Goal: Task Accomplishment & Management: Manage account settings

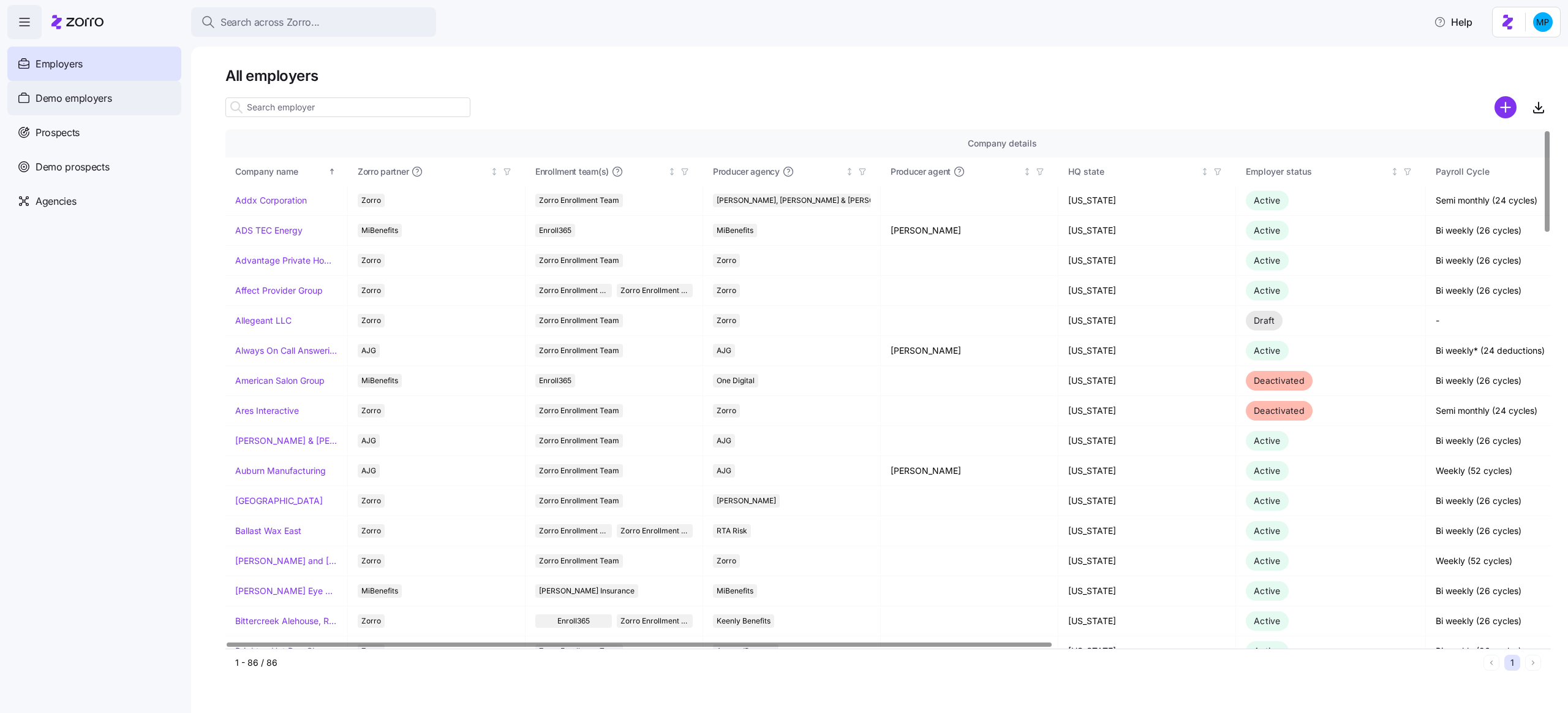
click at [88, 96] on span "Demo employers" at bounding box center [73, 98] width 77 height 15
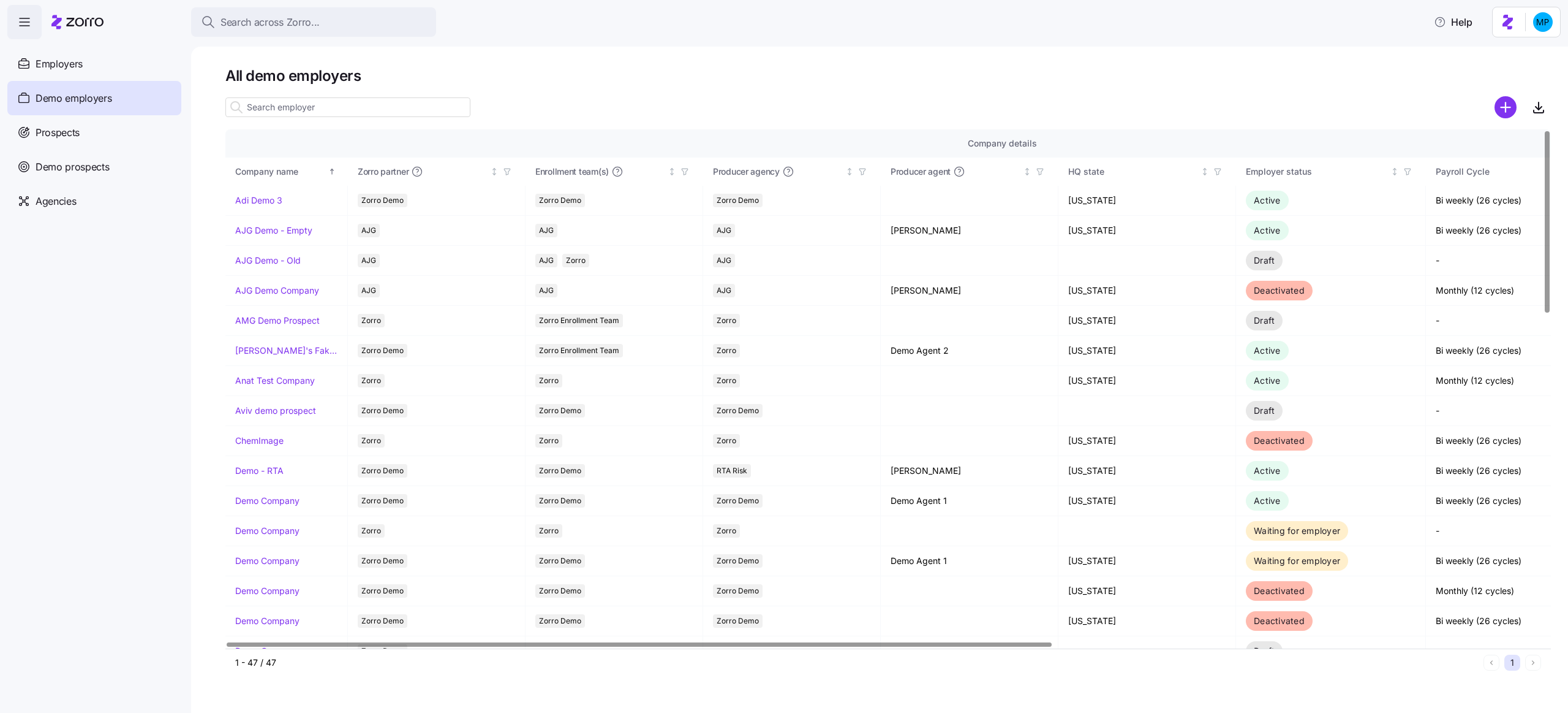
scroll to position [795, 0]
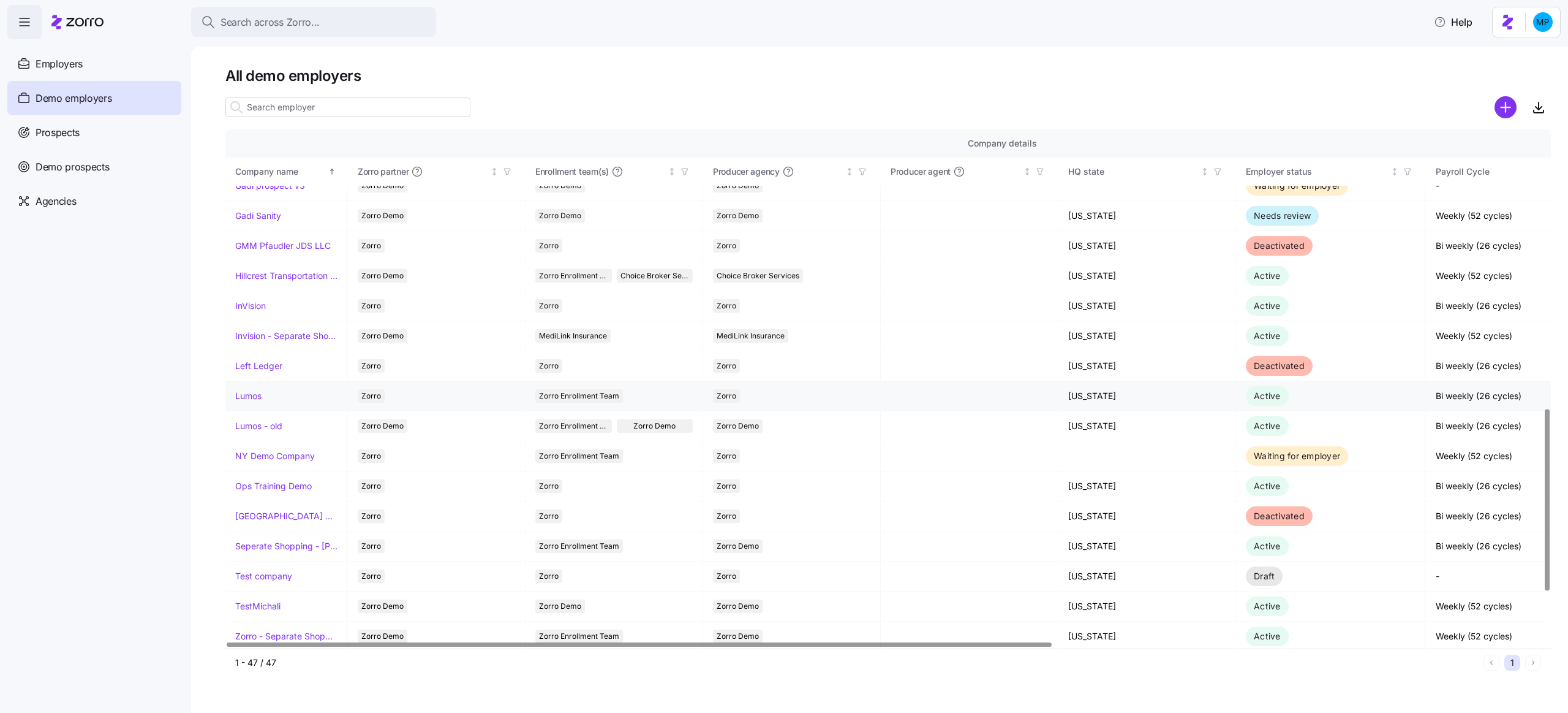
click at [248, 390] on link "Lumos" at bounding box center [248, 395] width 27 height 12
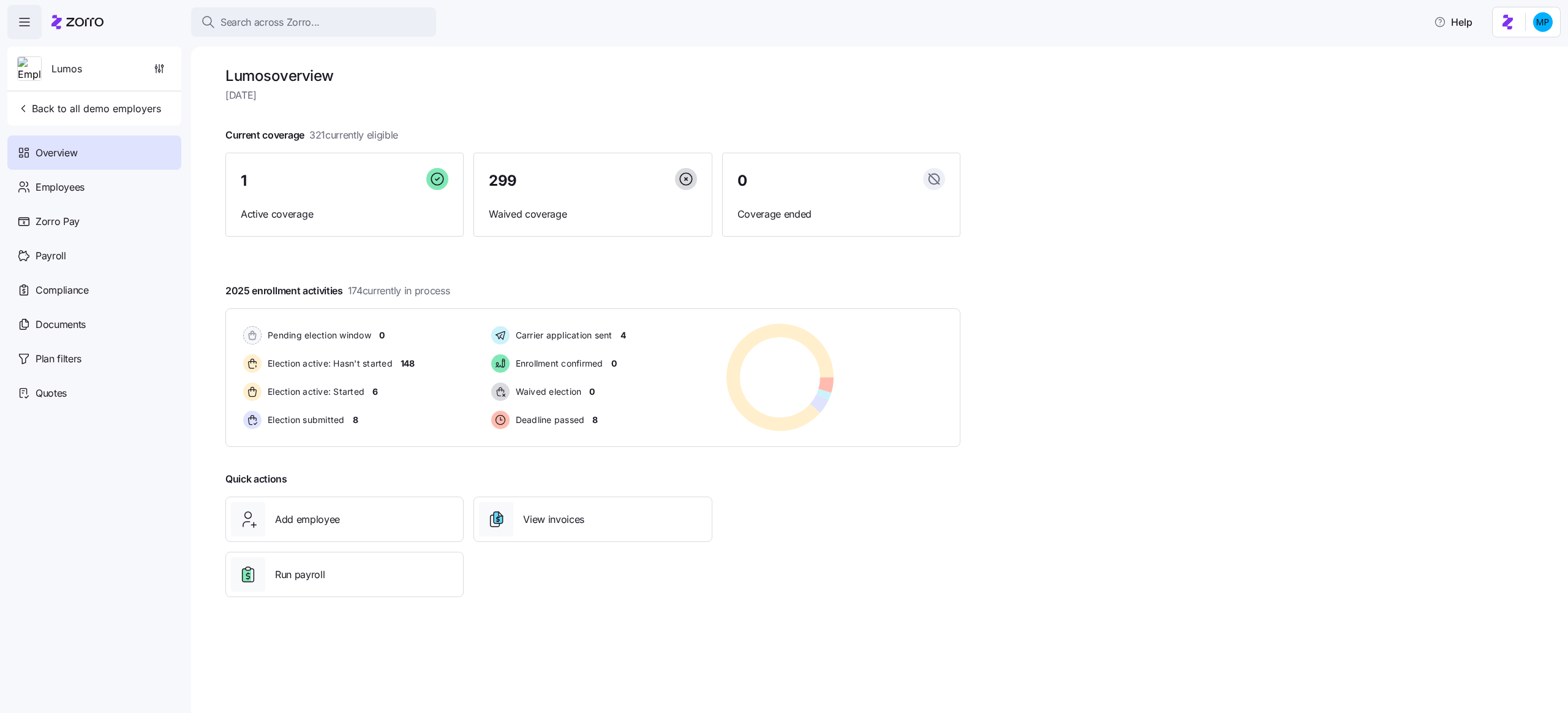
click at [223, 406] on div "Lumos overview [DATE] Current coverage 321 currently eligible 1 Active coverage…" at bounding box center [880, 380] width 1377 height 666
click at [161, 71] on icon "button" at bounding box center [159, 69] width 12 height 12
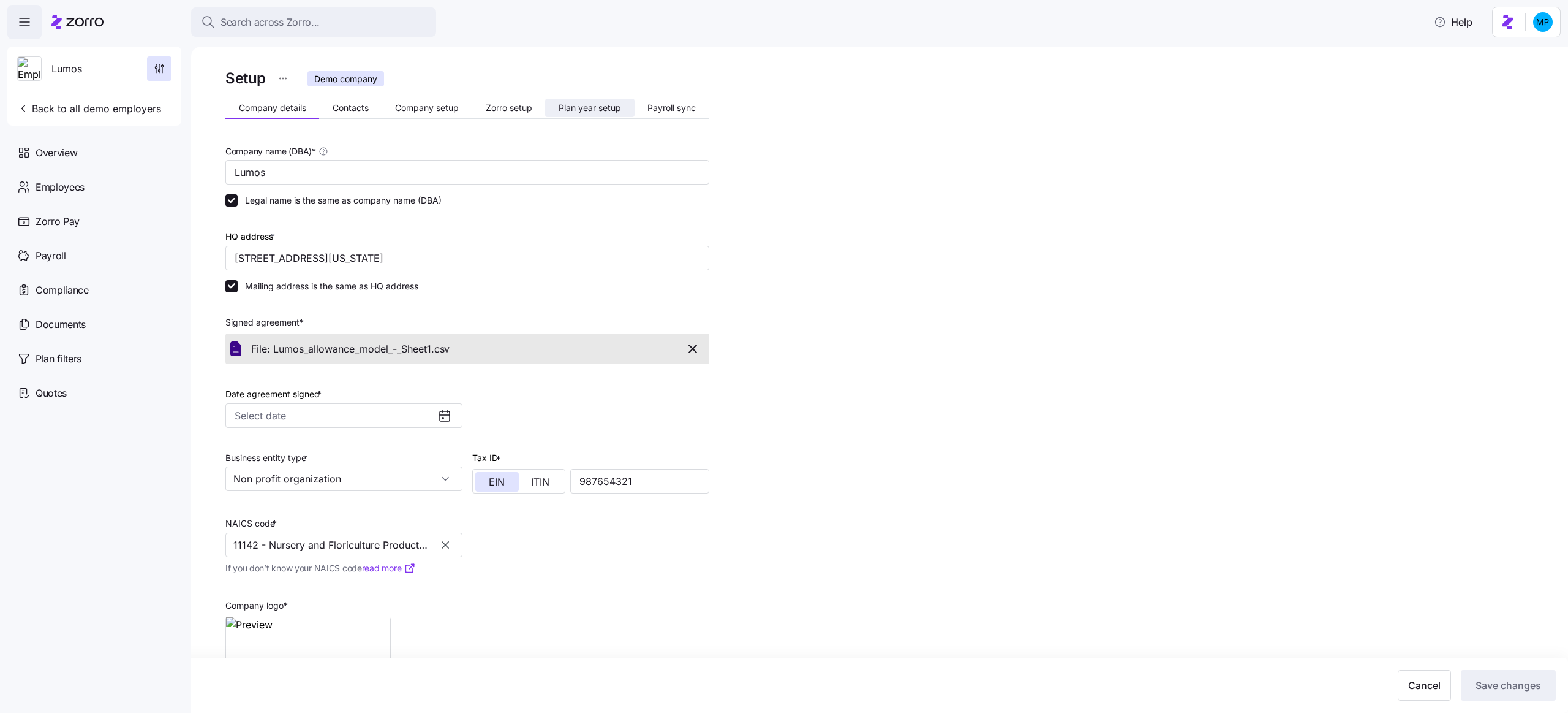
click at [596, 108] on span "Plan year setup" at bounding box center [590, 107] width 63 height 9
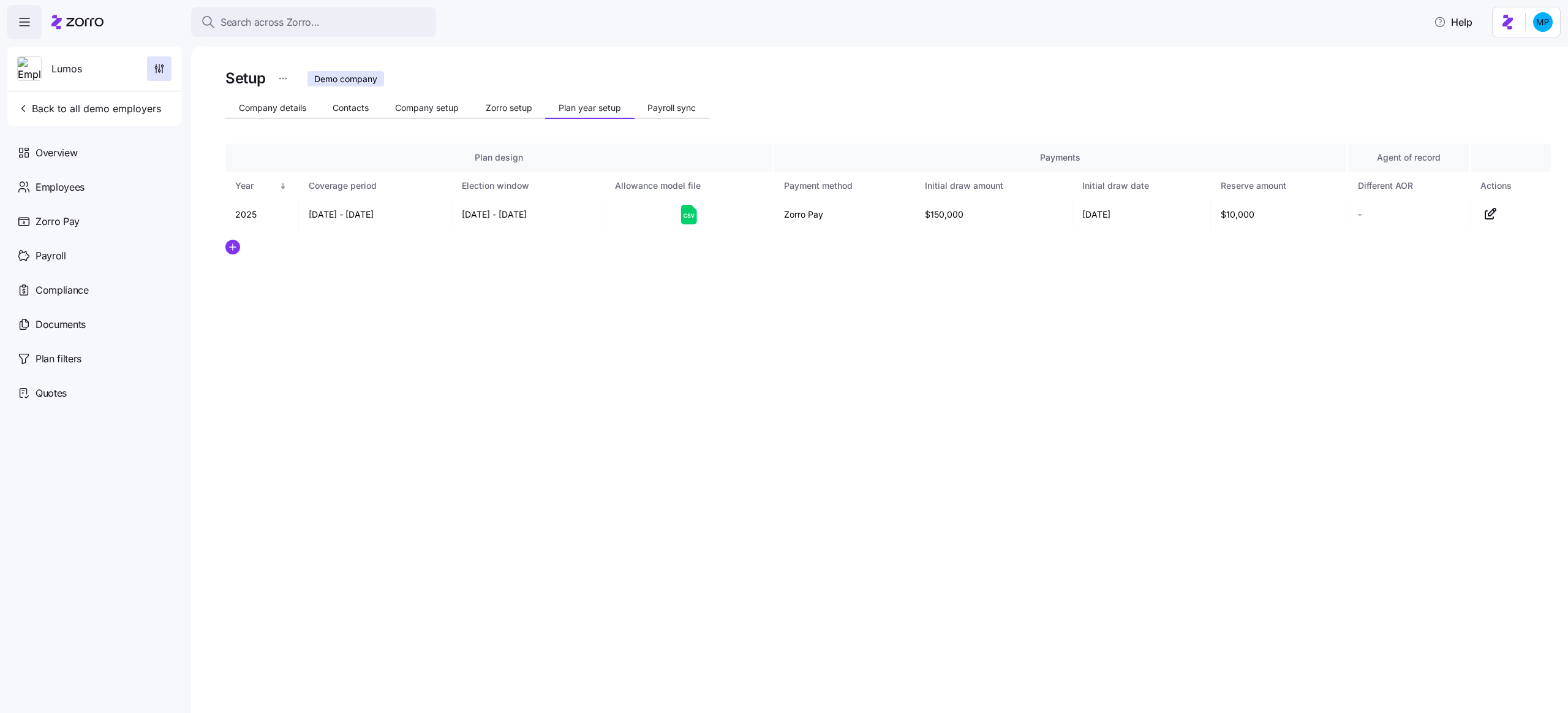
click at [628, 249] on div at bounding box center [888, 247] width 1325 height 15
drag, startPoint x: 469, startPoint y: 215, endPoint x: 551, endPoint y: 215, distance: 82.0
click at [551, 215] on td "05/01/2025 - 05/31/2025" at bounding box center [529, 215] width 153 height 31
click at [634, 333] on div "Setup Demo company Company details Contacts Company setup Zorro setup Plan year…" at bounding box center [880, 380] width 1377 height 666
click at [558, 355] on div "Setup Demo company Company details Contacts Company setup Zorro setup Plan year…" at bounding box center [880, 380] width 1377 height 666
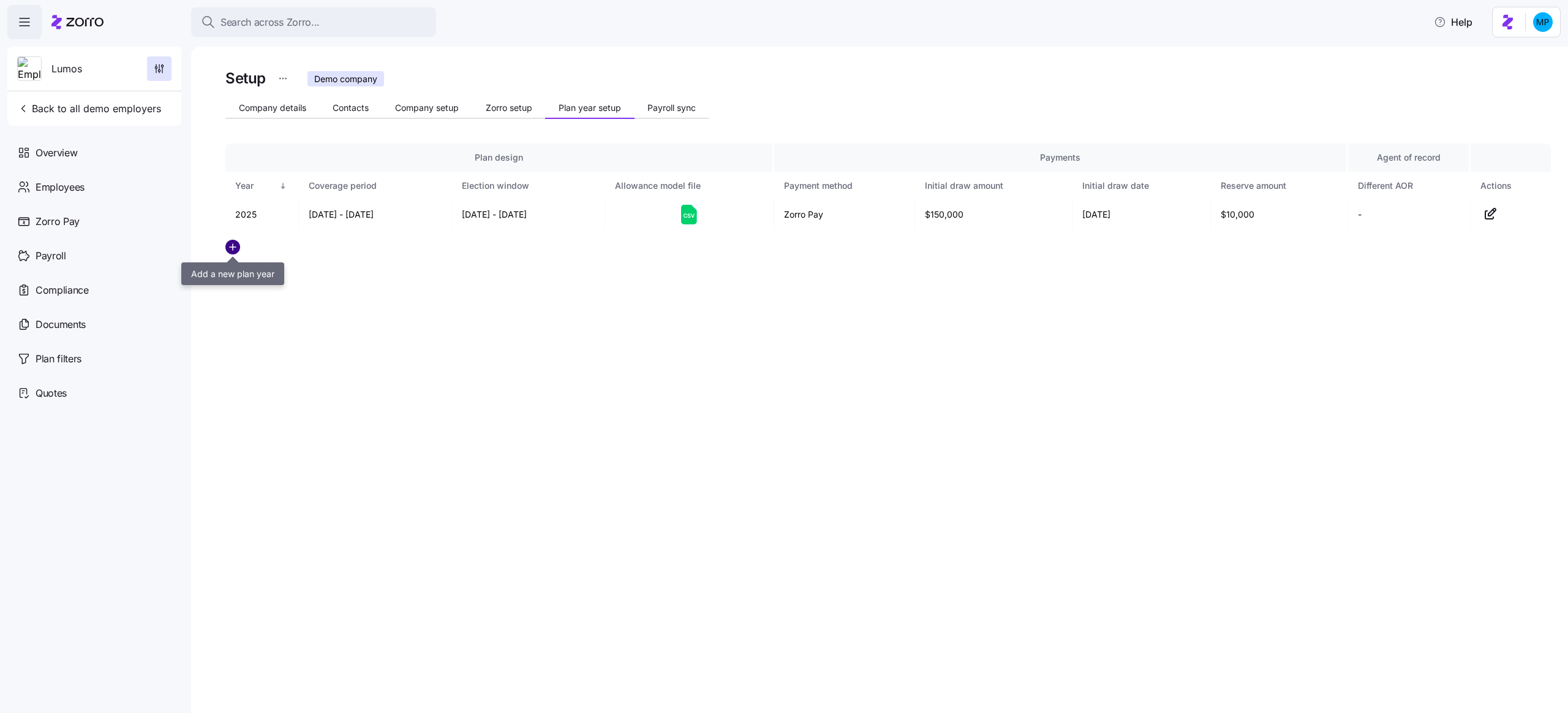
click at [235, 249] on circle "add icon" at bounding box center [232, 247] width 14 height 14
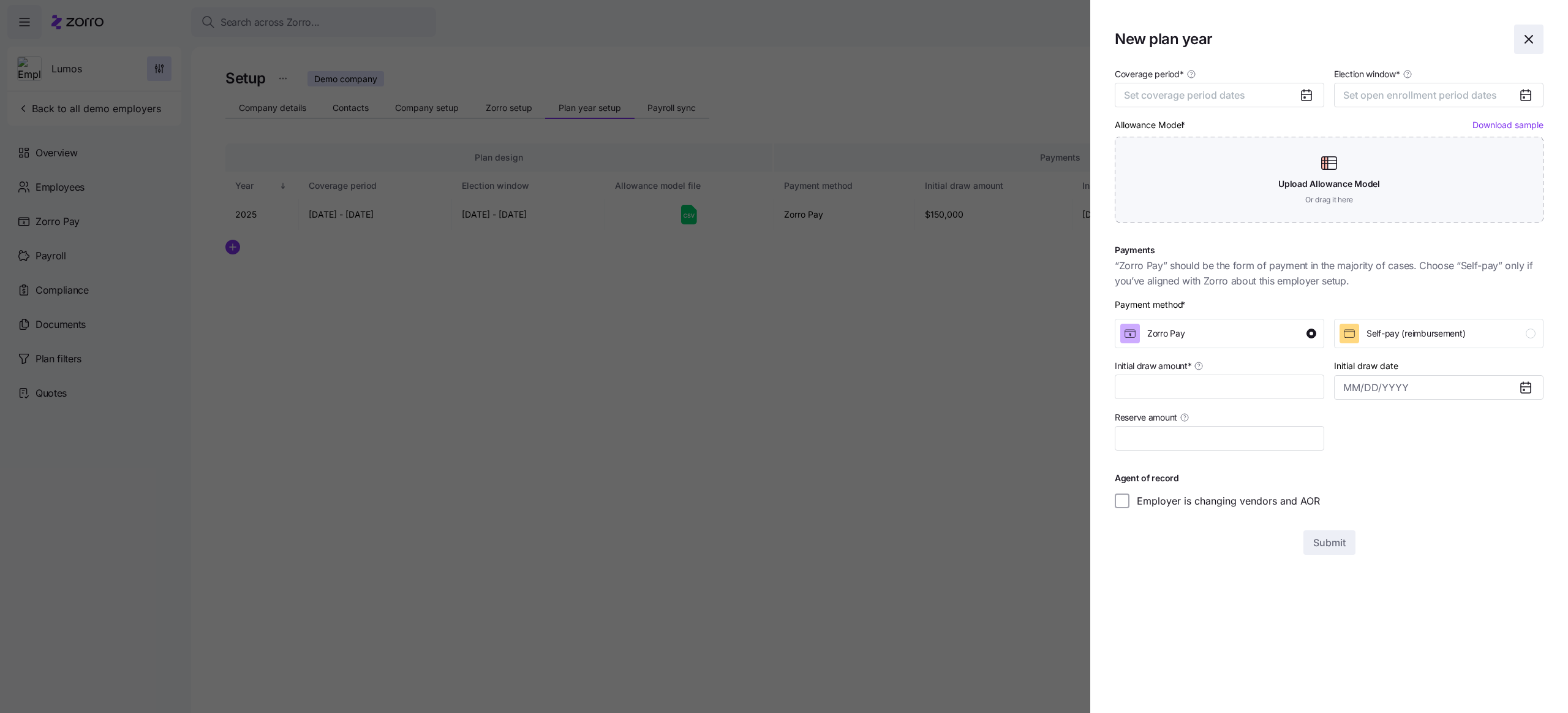
click at [1533, 40] on icon "button" at bounding box center [1529, 40] width 15 height 15
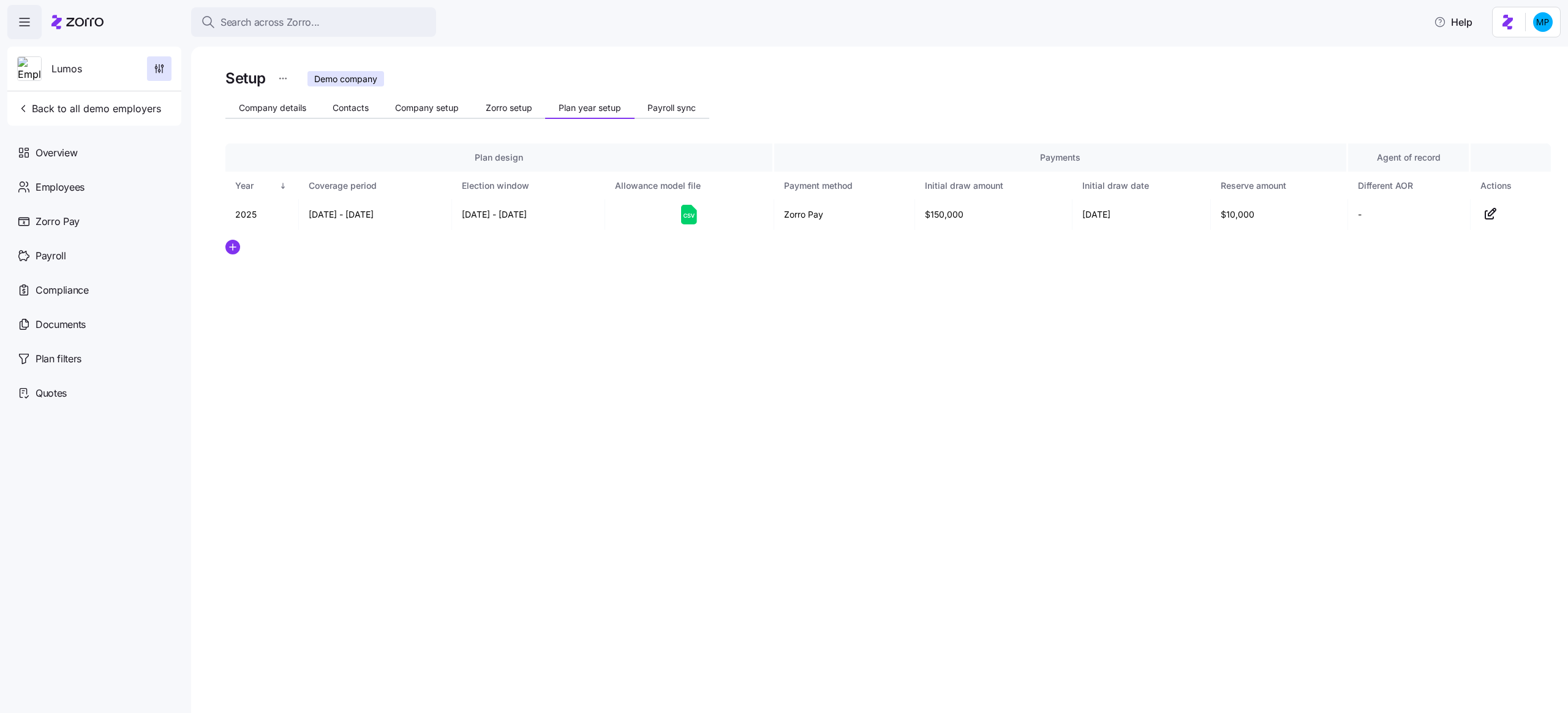
click at [859, 302] on div "Setup Demo company Company details Contacts Company setup Zorro setup Plan year…" at bounding box center [888, 190] width 1325 height 247
click at [363, 326] on div "Setup Demo company Company details Contacts Company setup Zorro setup Plan year…" at bounding box center [880, 380] width 1377 height 666
click at [91, 189] on div "Employees" at bounding box center [94, 186] width 174 height 35
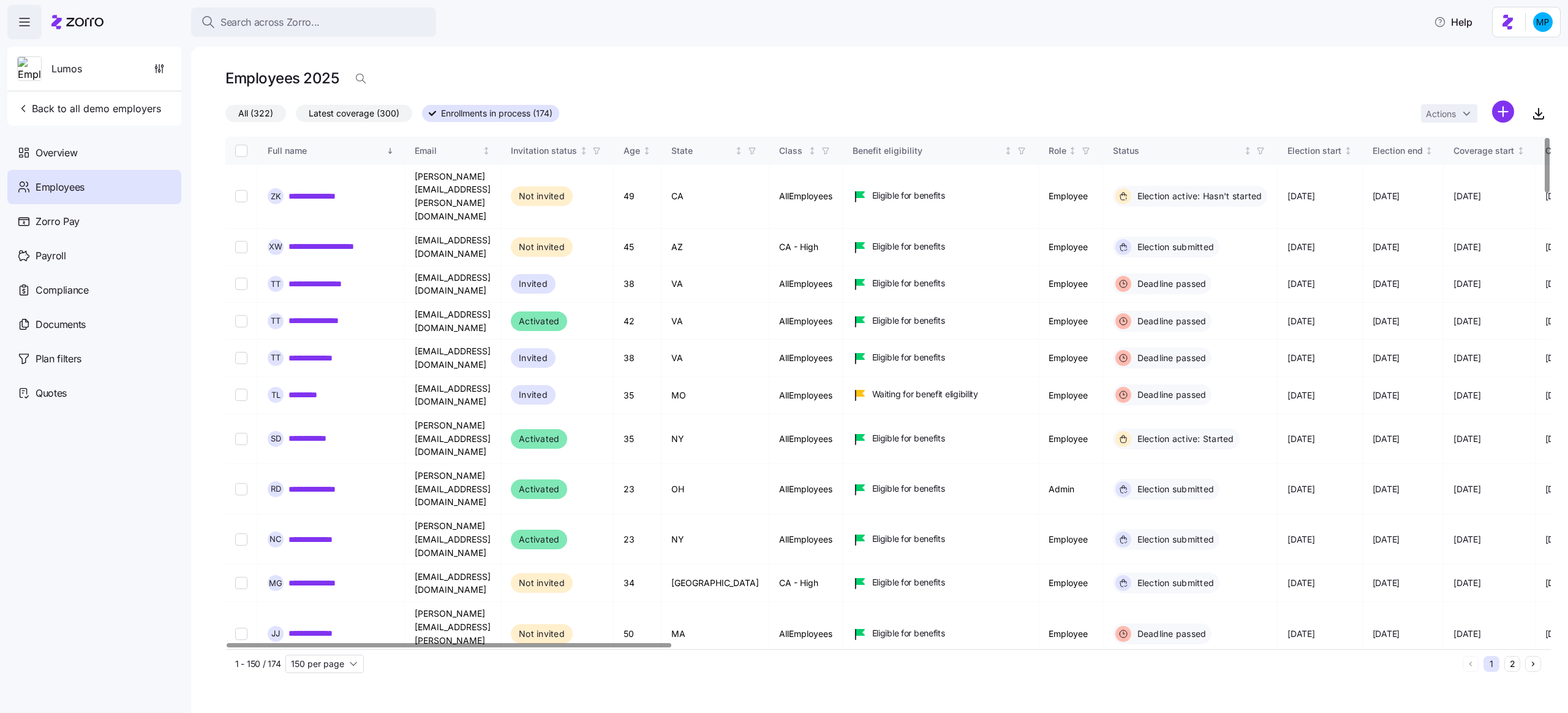
click at [720, 49] on div "**********" at bounding box center [880, 380] width 1377 height 666
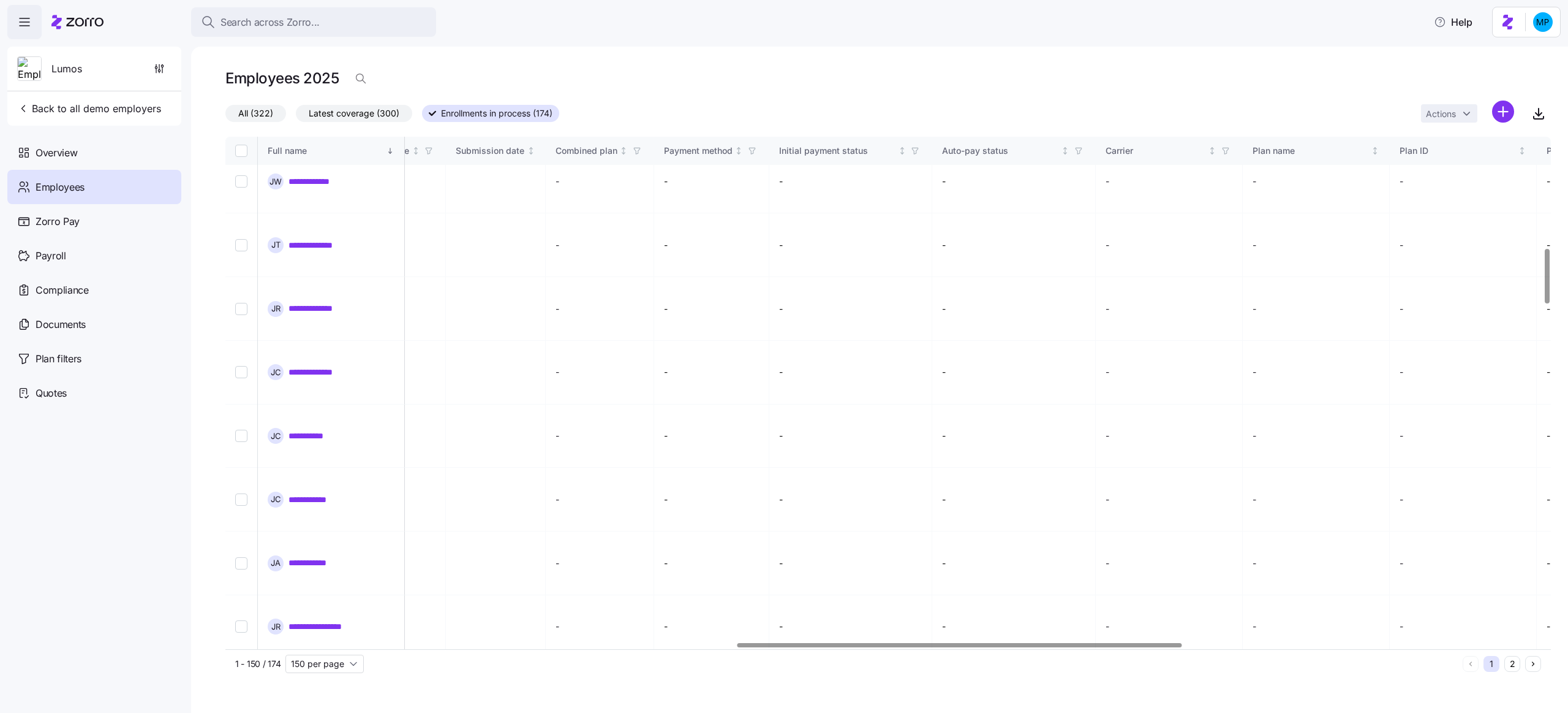
scroll to position [1048, 1533]
click at [1227, 152] on icon "button" at bounding box center [1222, 151] width 9 height 9
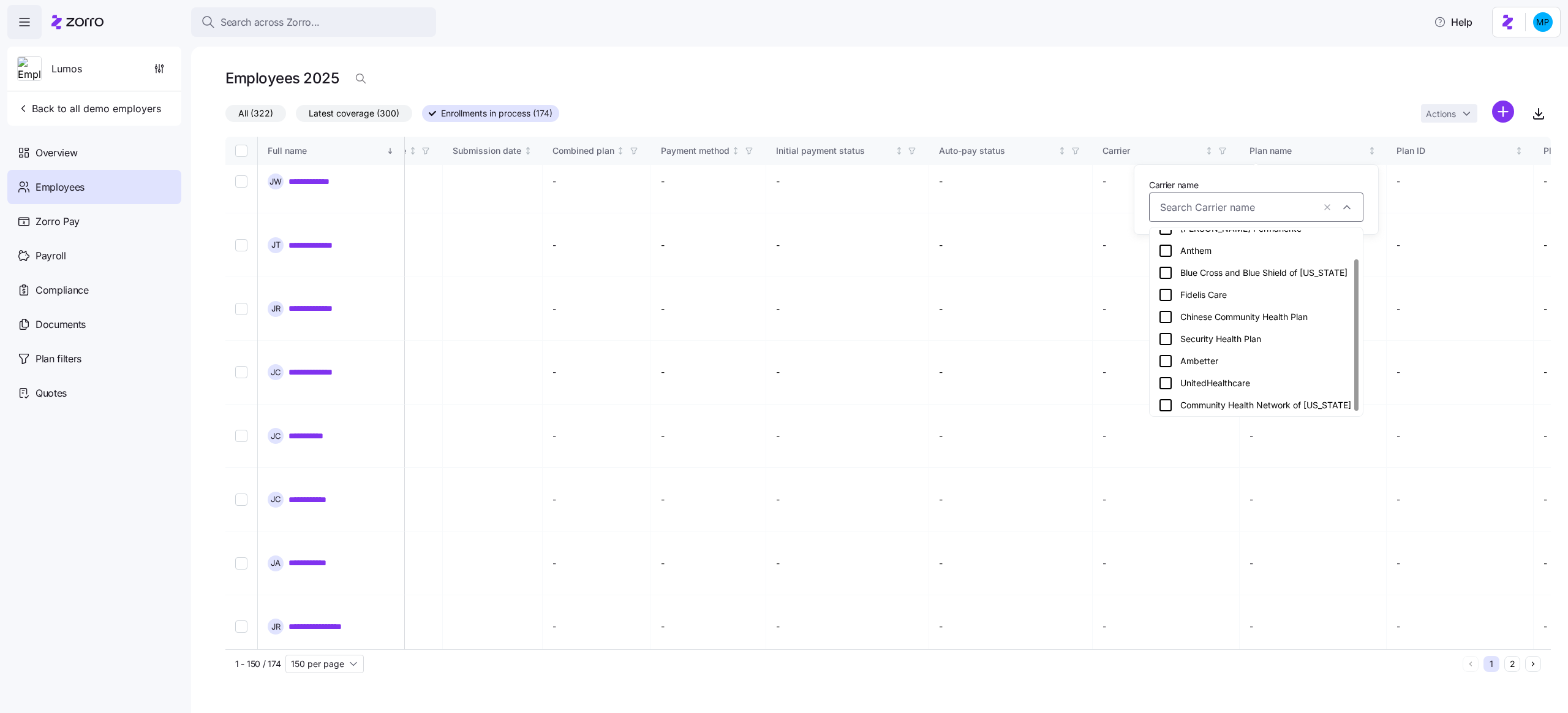
scroll to position [37, 0]
click at [1262, 352] on div "Ambetter" at bounding box center [1256, 358] width 196 height 15
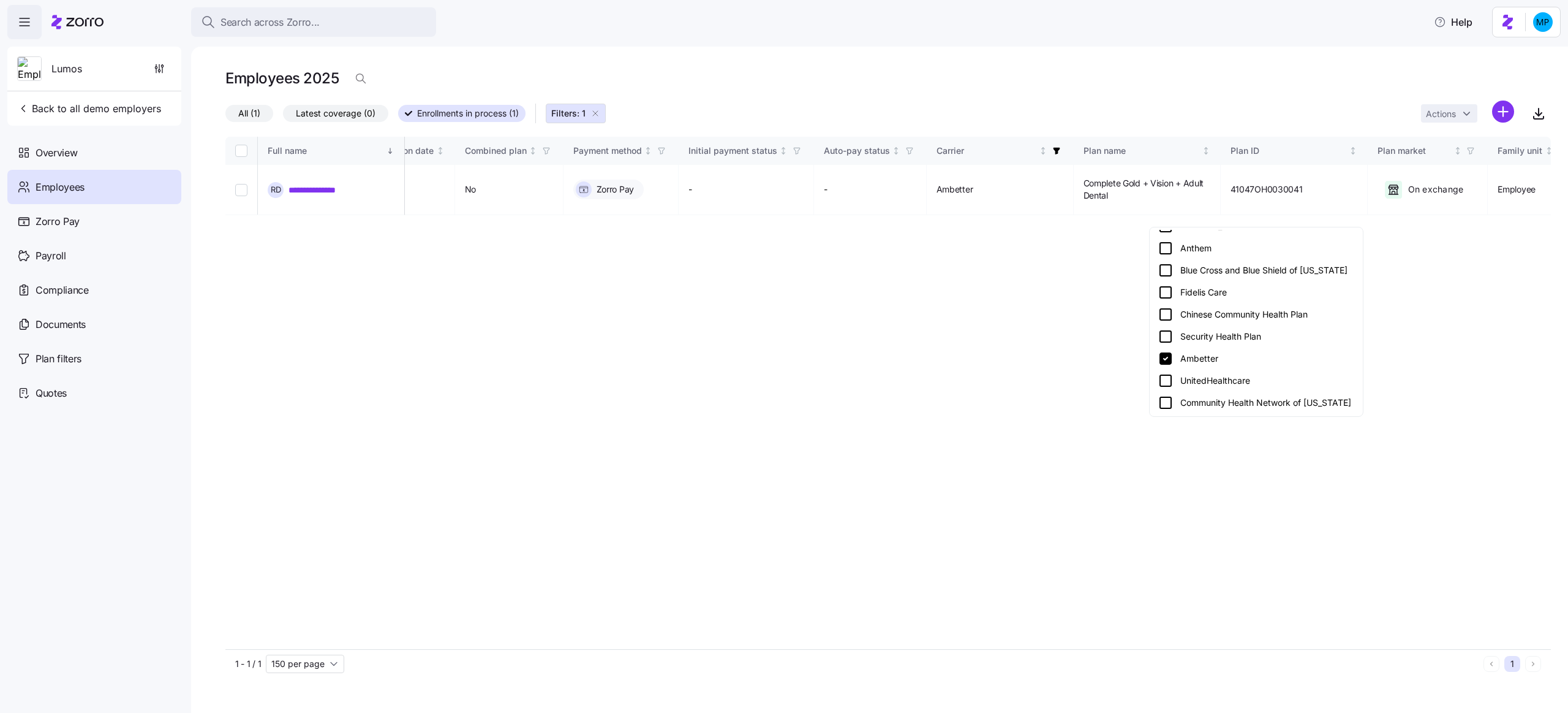
scroll to position [0, 1533]
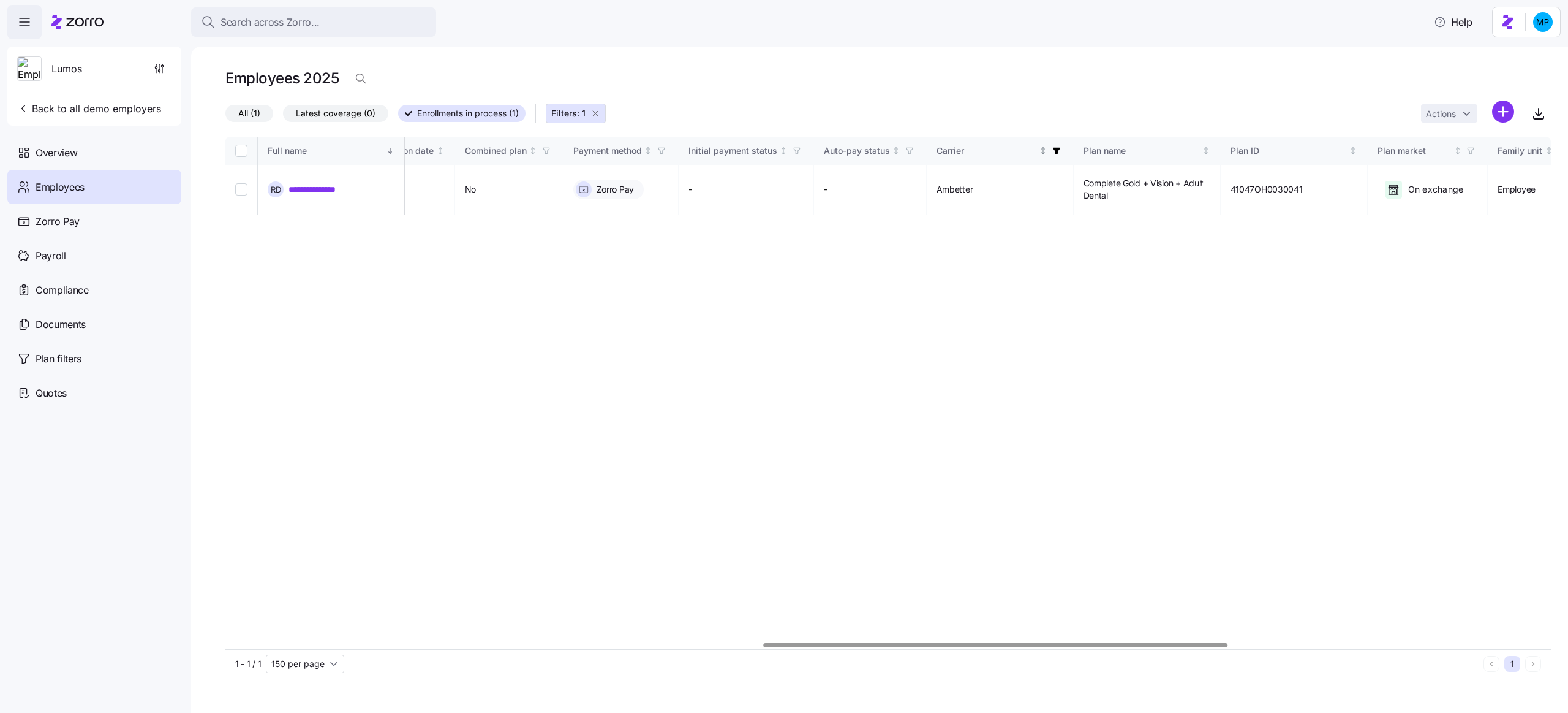
click at [1061, 152] on icon "button" at bounding box center [1057, 151] width 9 height 9
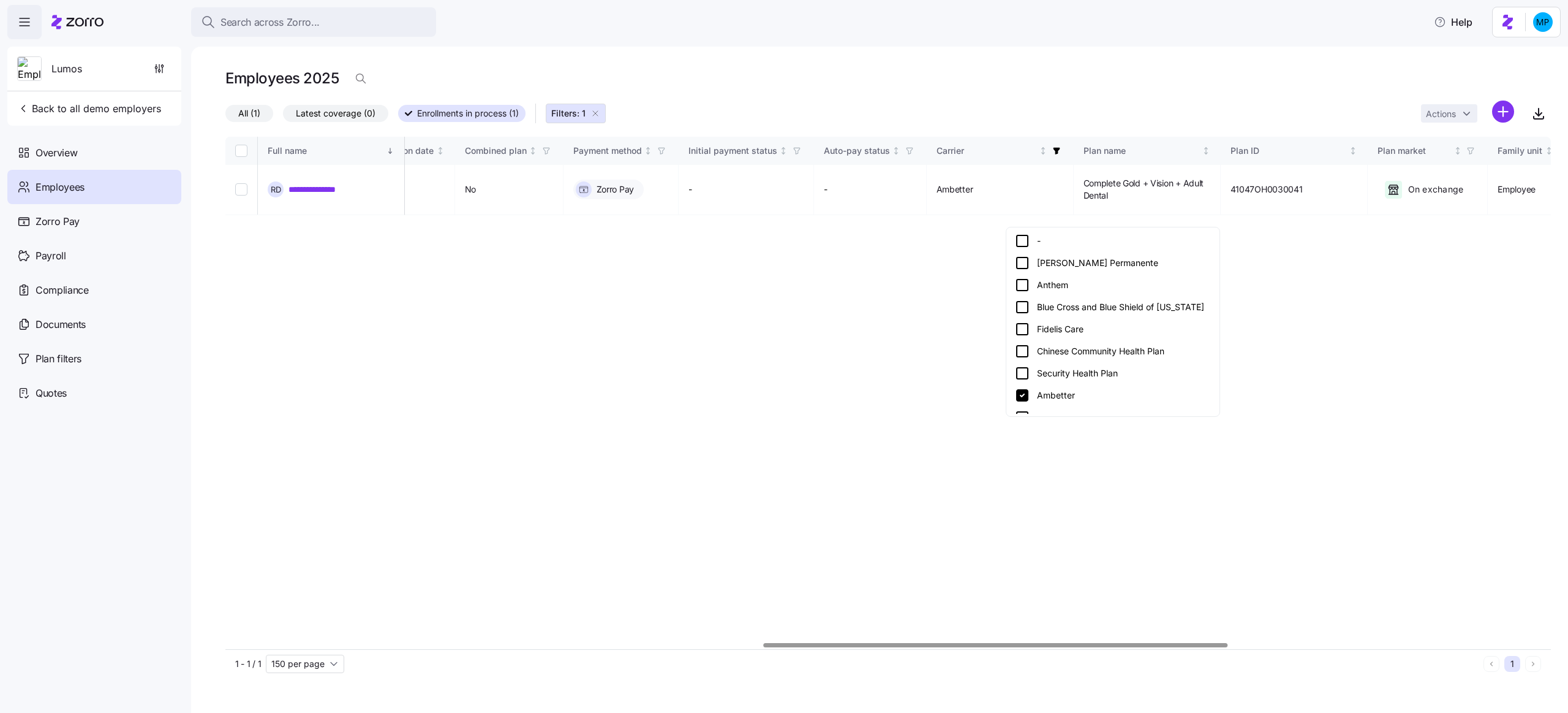
click at [1038, 388] on div "Ambetter" at bounding box center [1113, 395] width 196 height 15
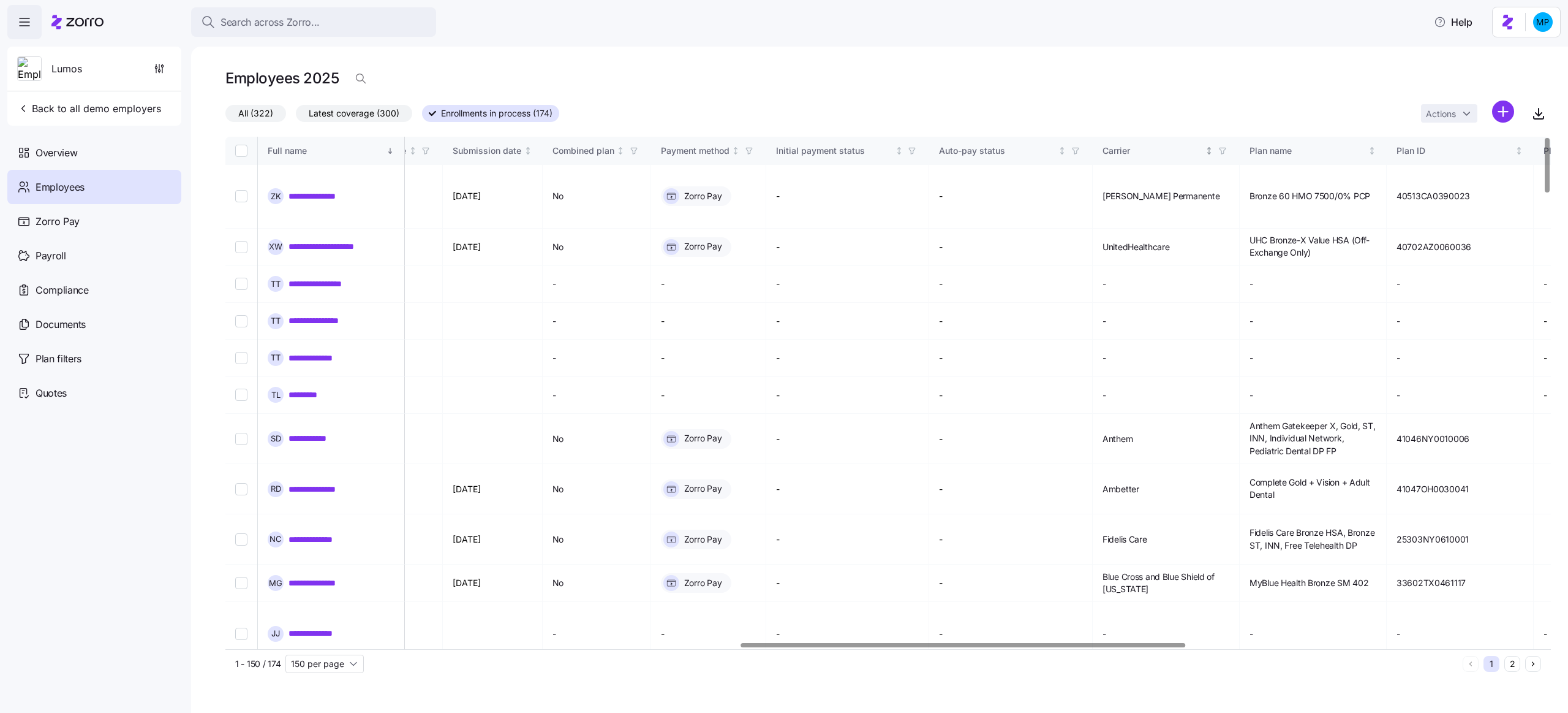
click at [1225, 151] on icon "button" at bounding box center [1222, 151] width 6 height 6
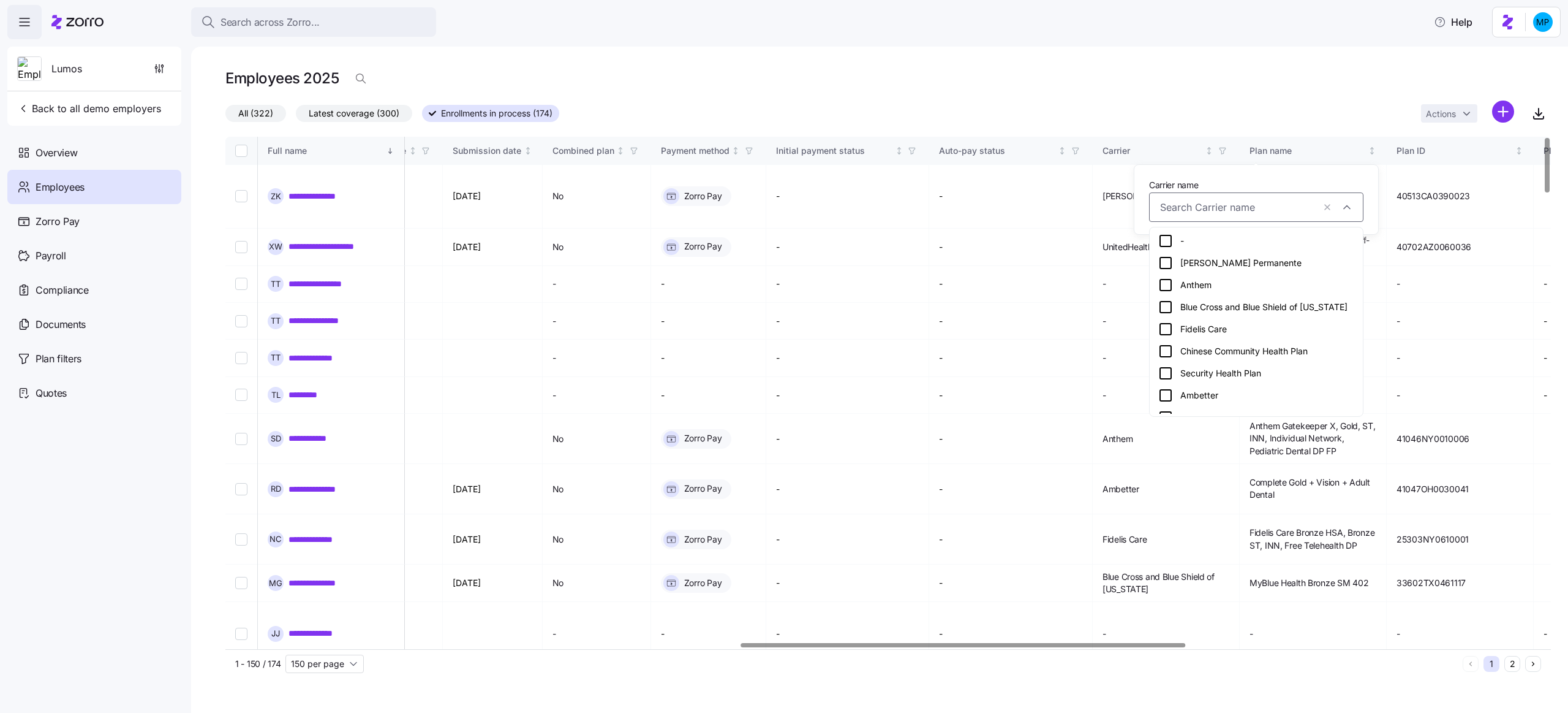
scroll to position [37, 0]
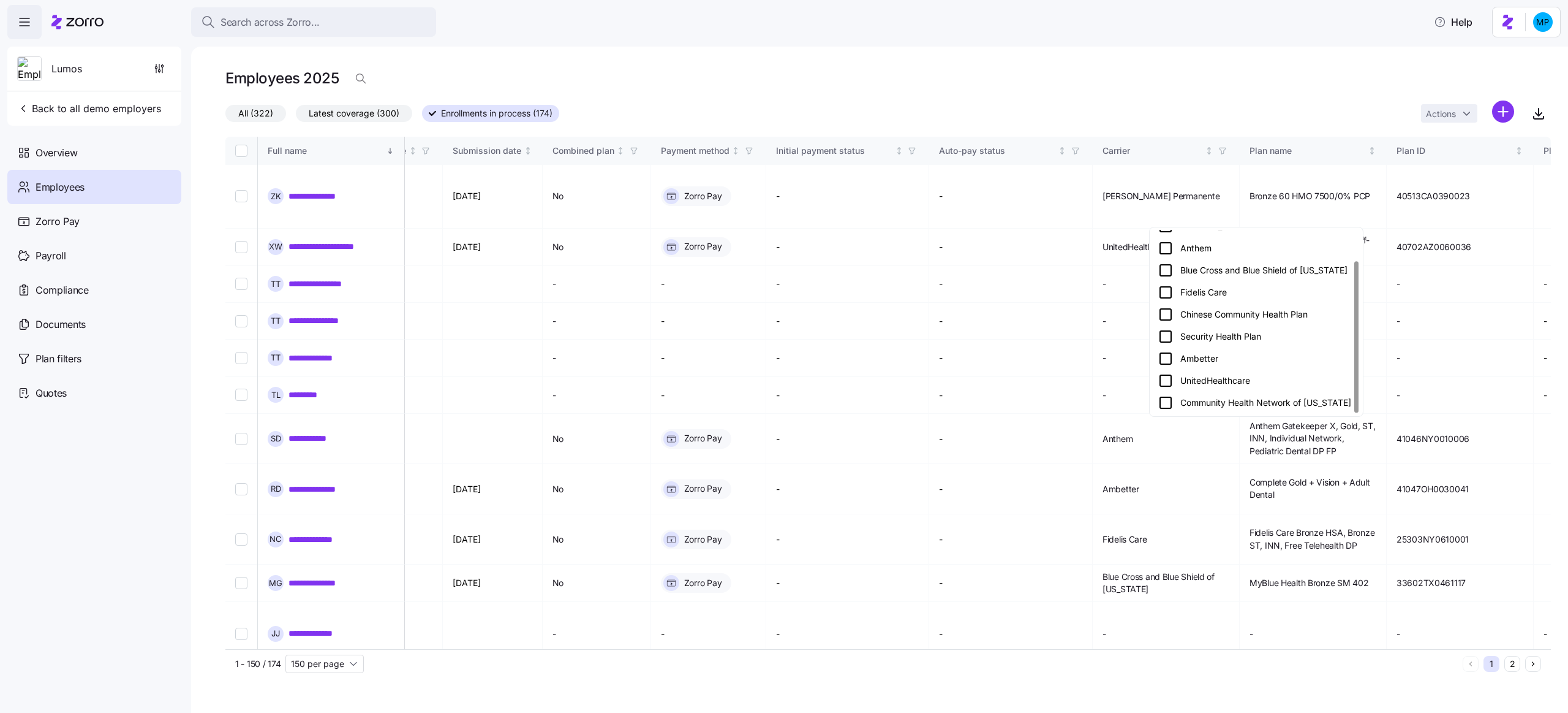
click at [1176, 382] on div "UnitedHealthcare" at bounding box center [1256, 381] width 196 height 15
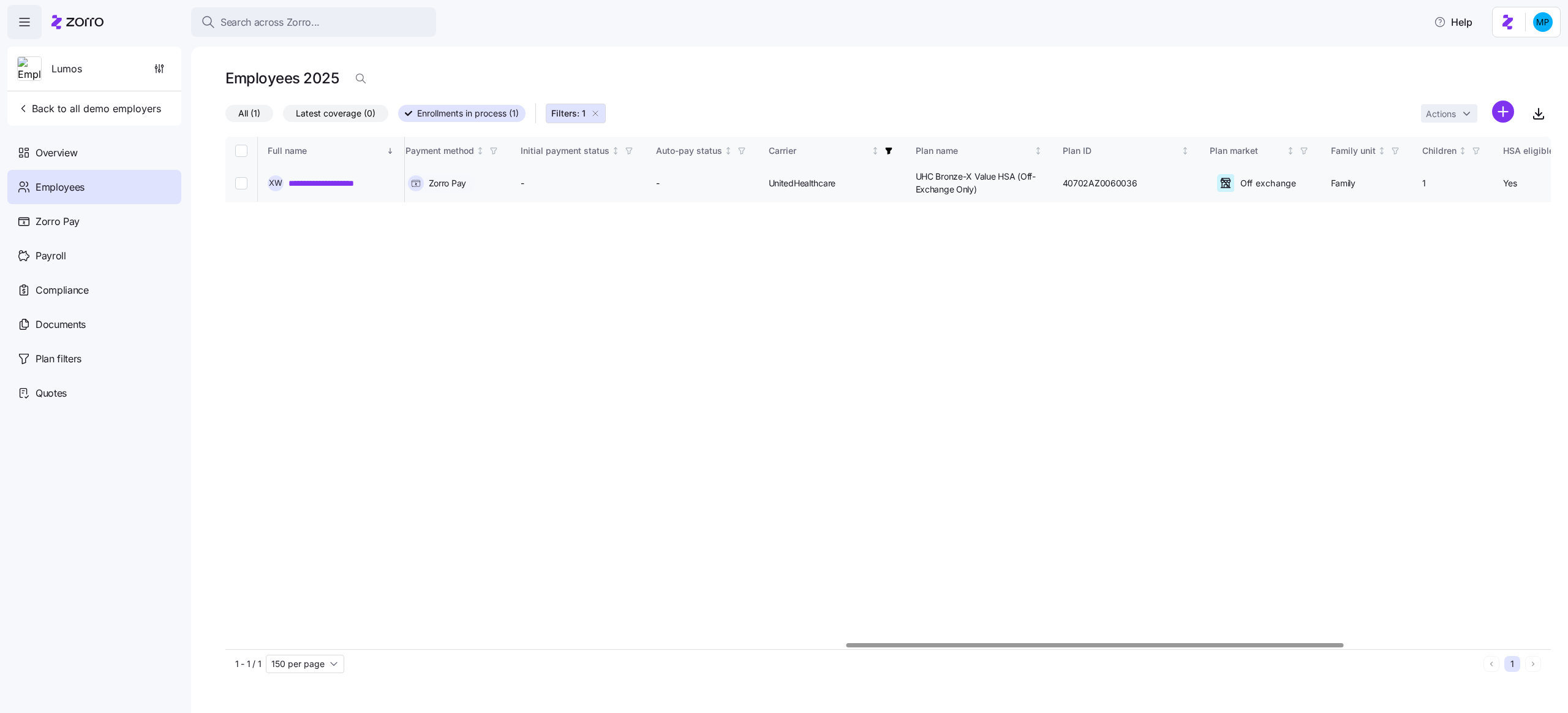
scroll to position [0, 1836]
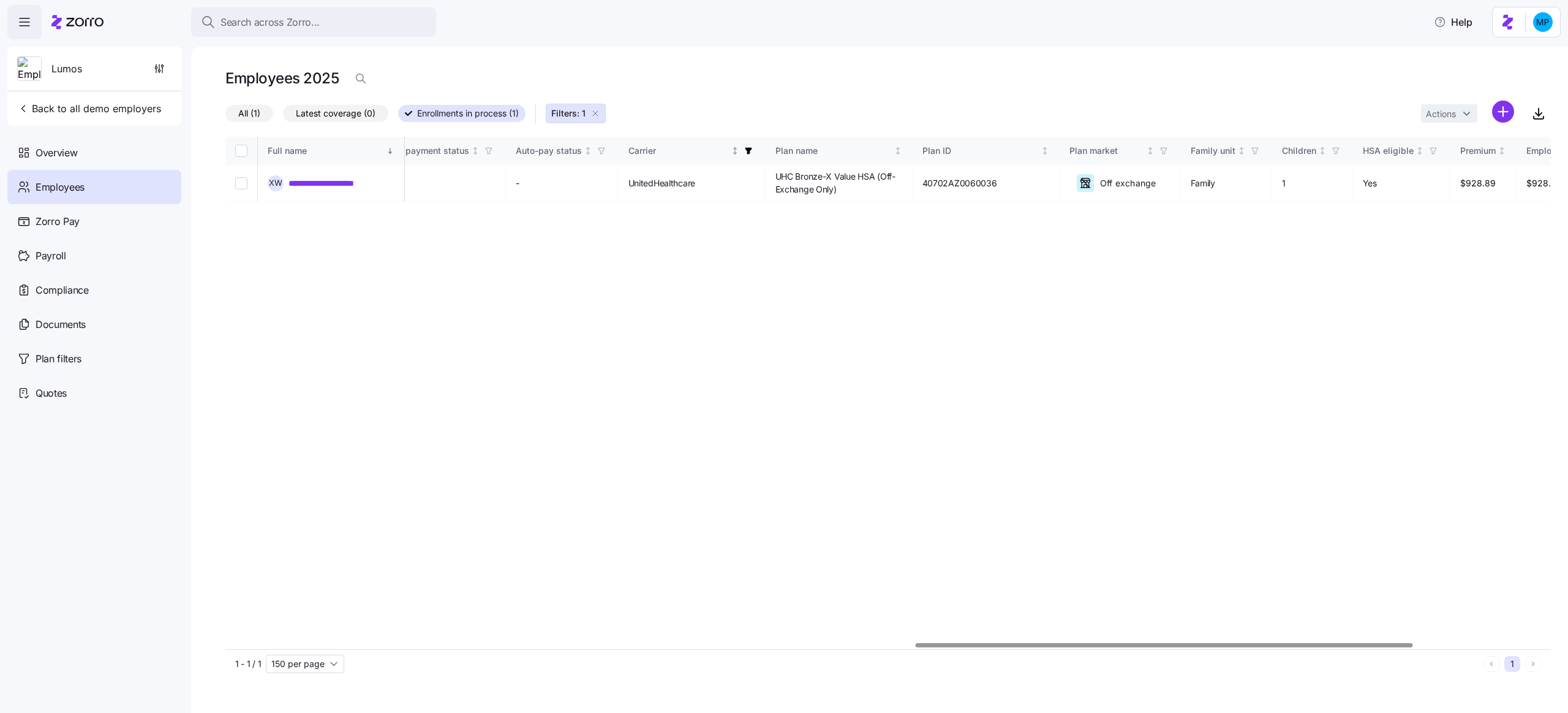
click at [759, 143] on th "Carrier" at bounding box center [692, 150] width 147 height 28
click at [751, 149] on icon "button" at bounding box center [748, 151] width 6 height 6
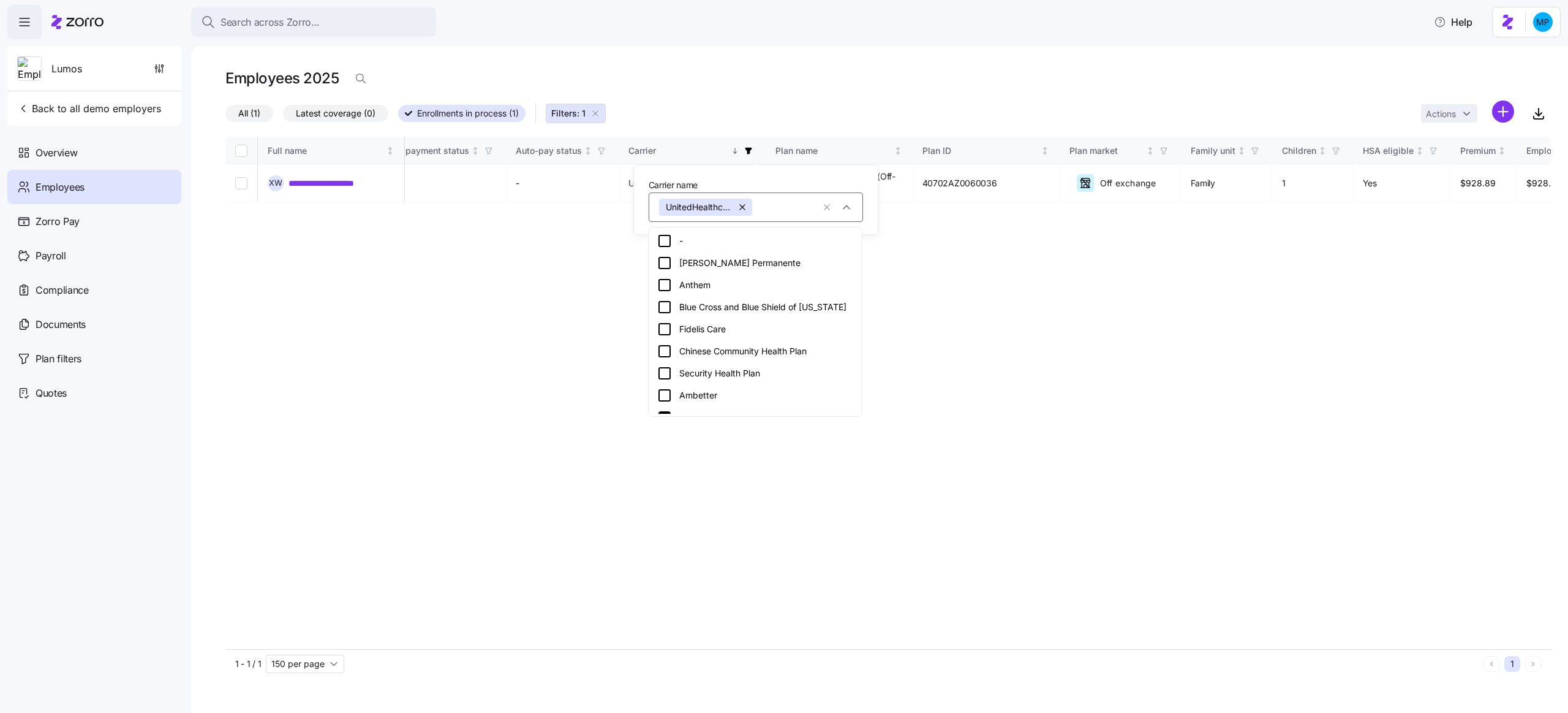
click at [747, 208] on button "button" at bounding box center [743, 206] width 17 height 17
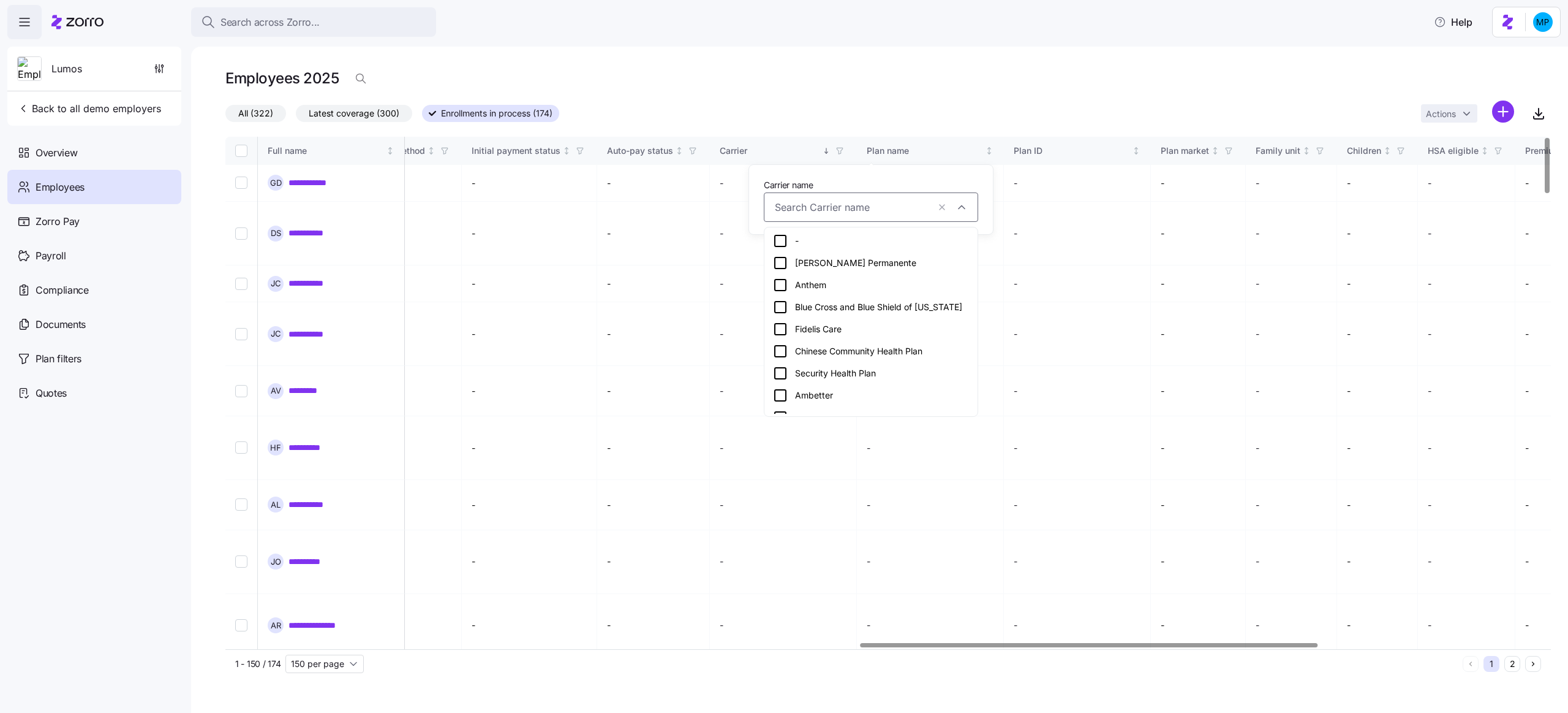
click at [831, 121] on div "All (322) Latest coverage (300) Enrollments in process (174) Actions" at bounding box center [888, 114] width 1325 height 27
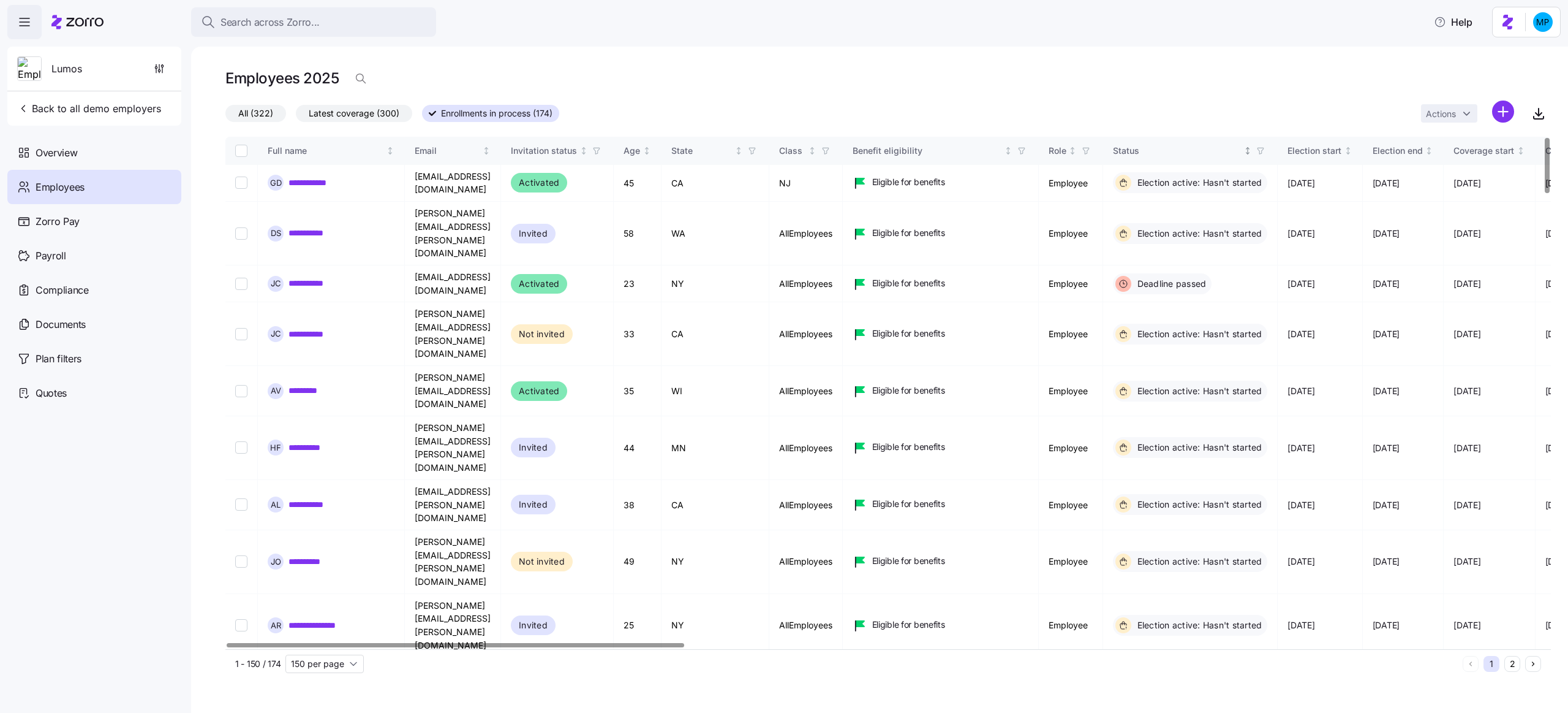
click at [1265, 148] on icon "button" at bounding box center [1261, 151] width 9 height 9
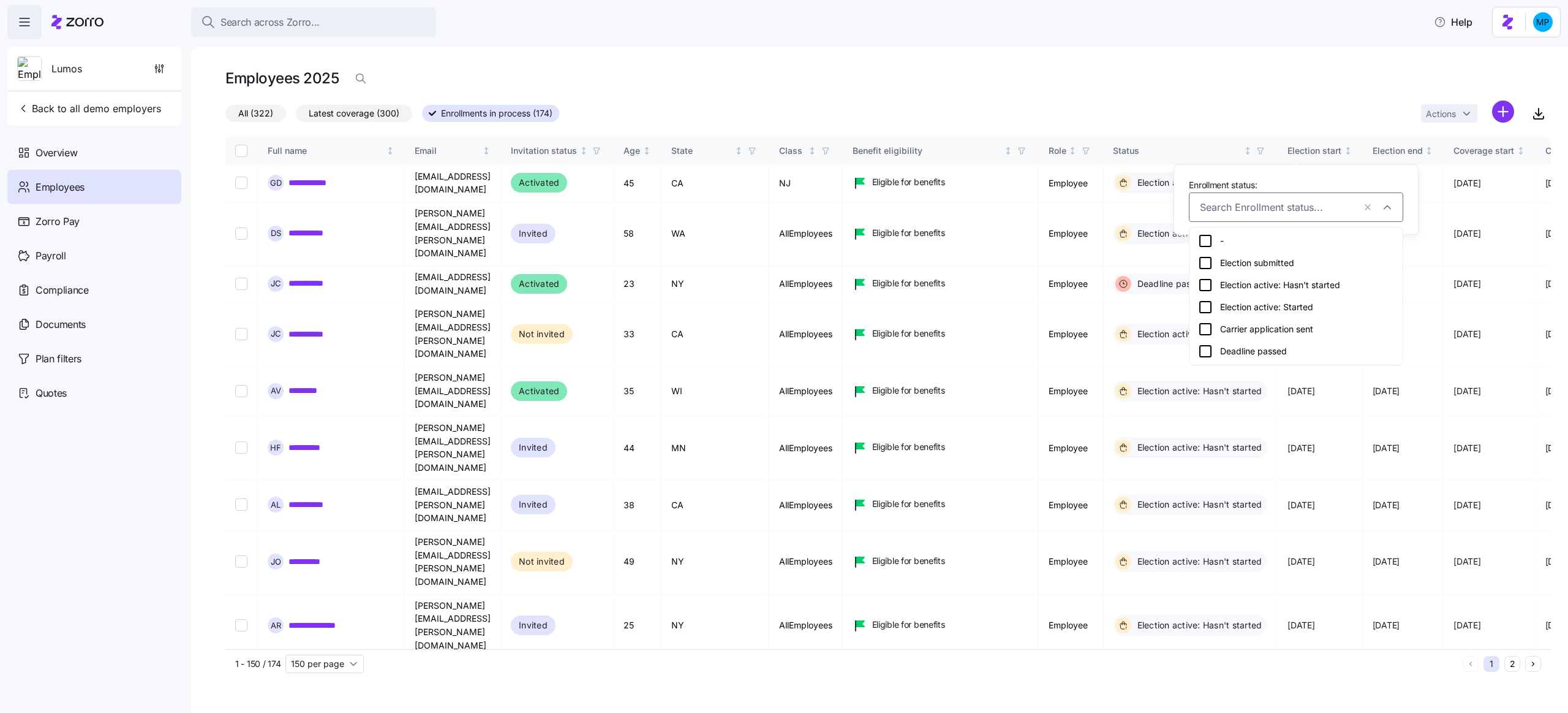
click at [1296, 307] on div "Election active: Started" at bounding box center [1296, 307] width 196 height 15
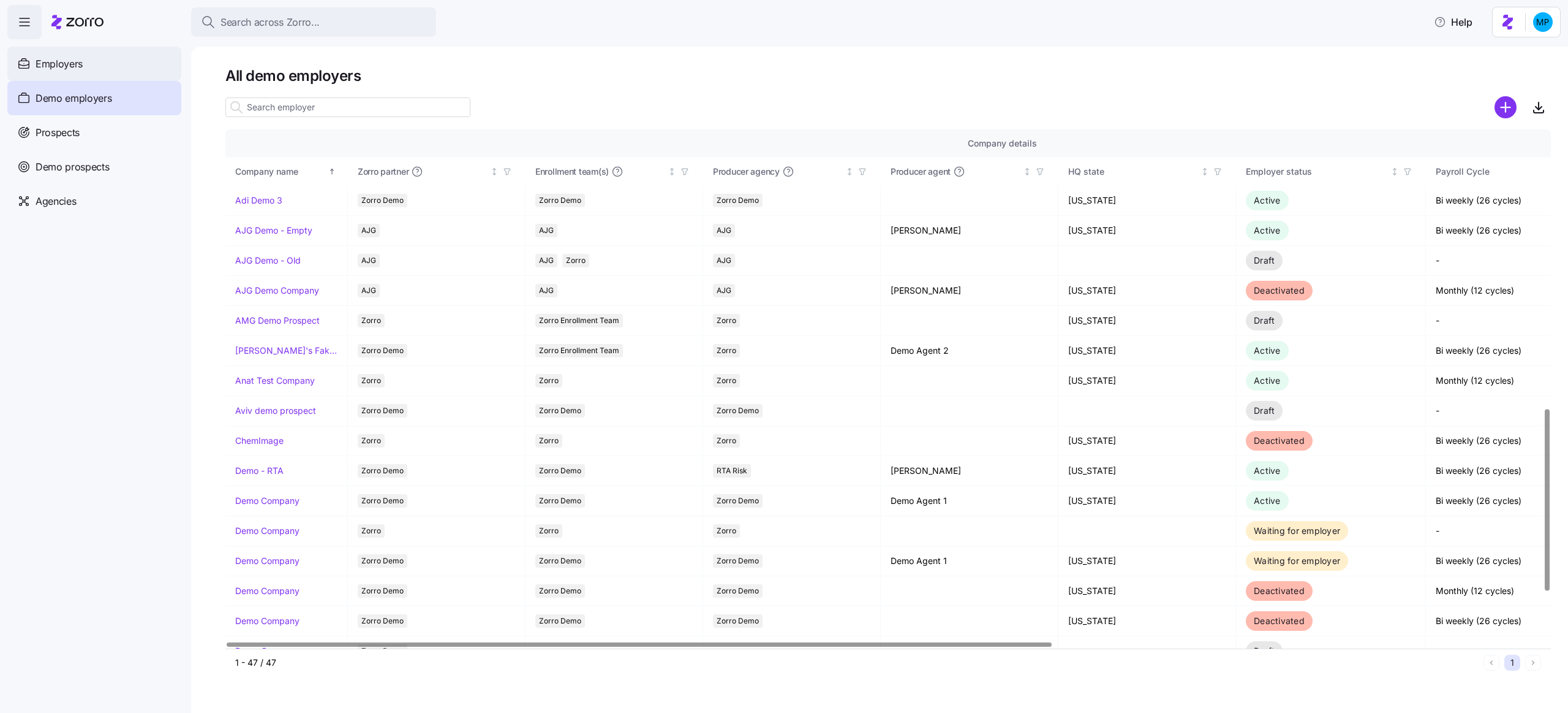
scroll to position [795, 0]
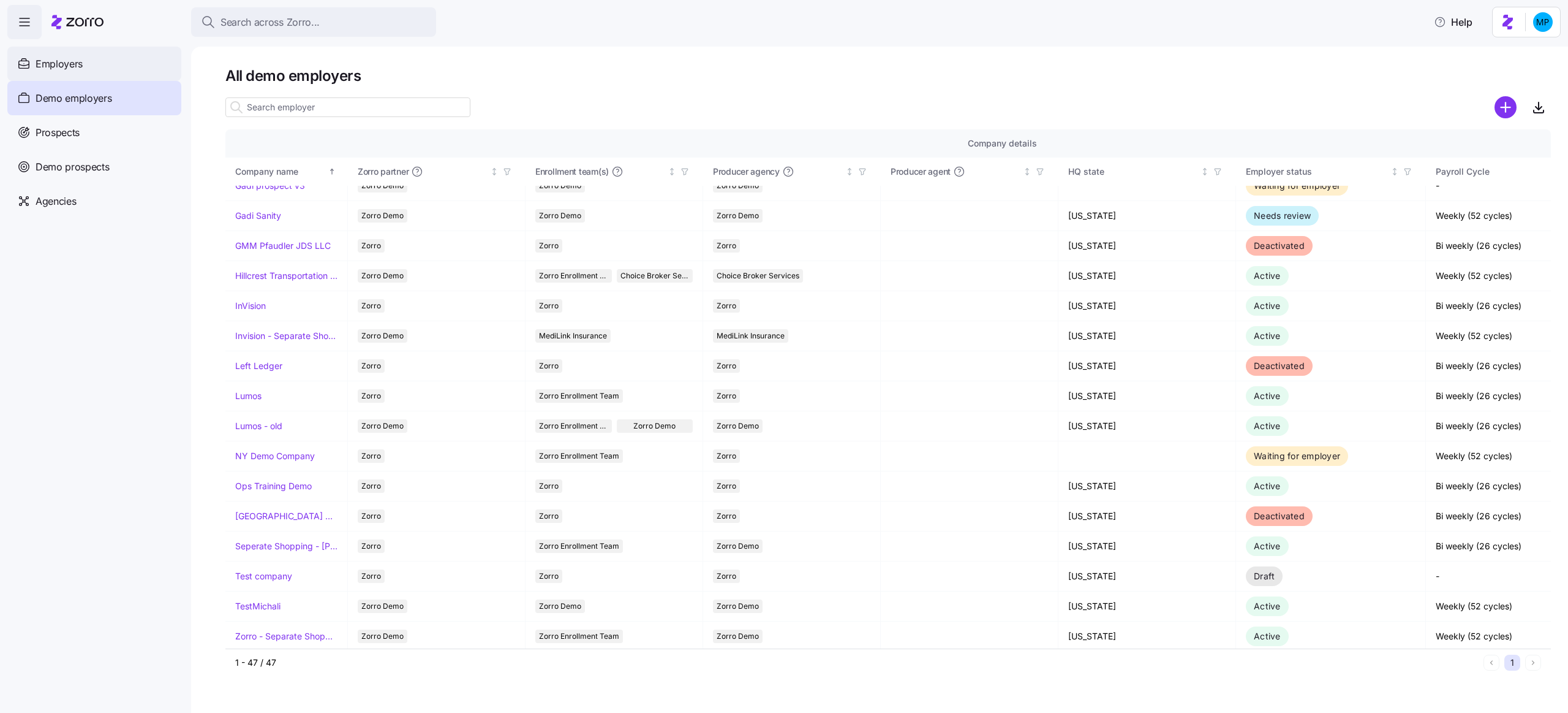
click at [121, 60] on div "Employers" at bounding box center [94, 64] width 174 height 35
click at [268, 23] on span "Search across Zorro..." at bounding box center [270, 22] width 99 height 15
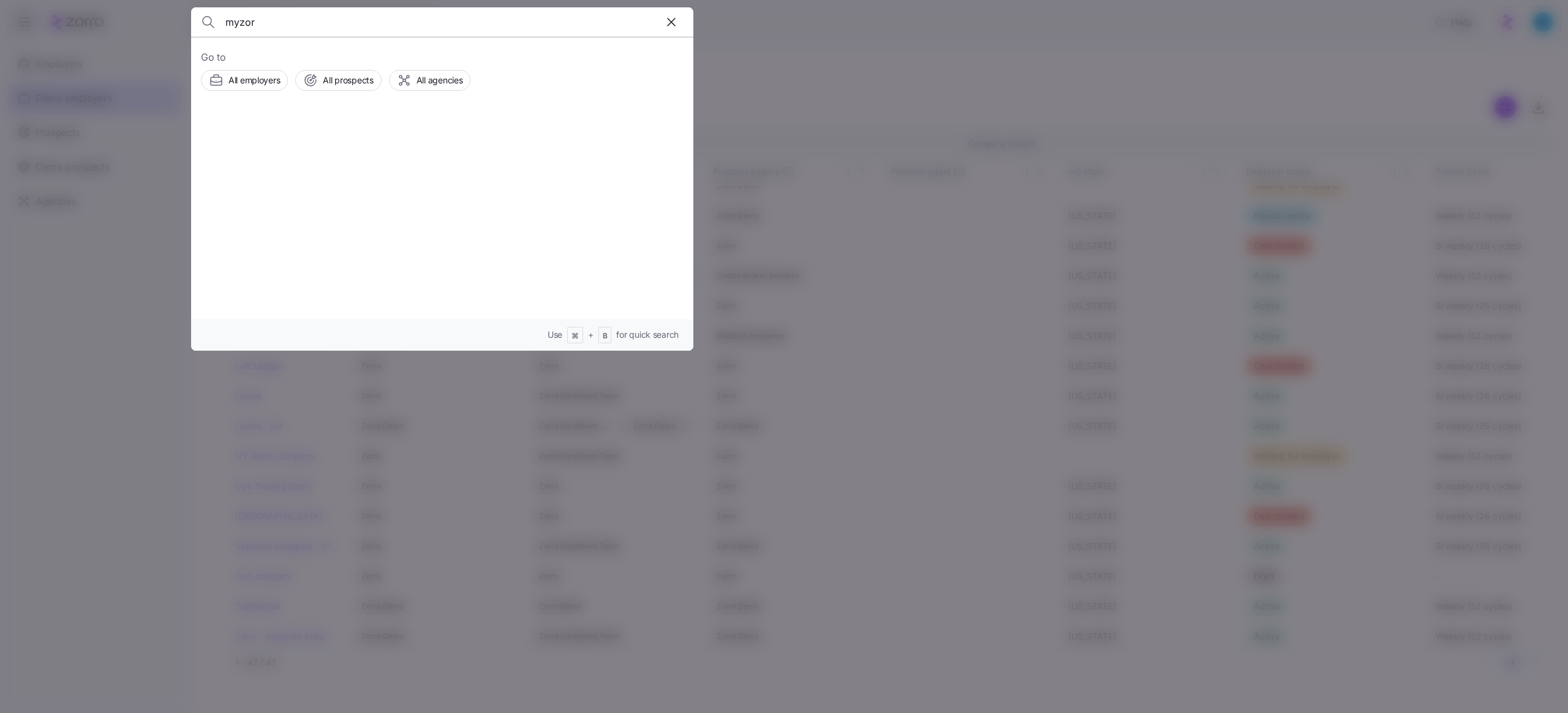
type input "myzorr"
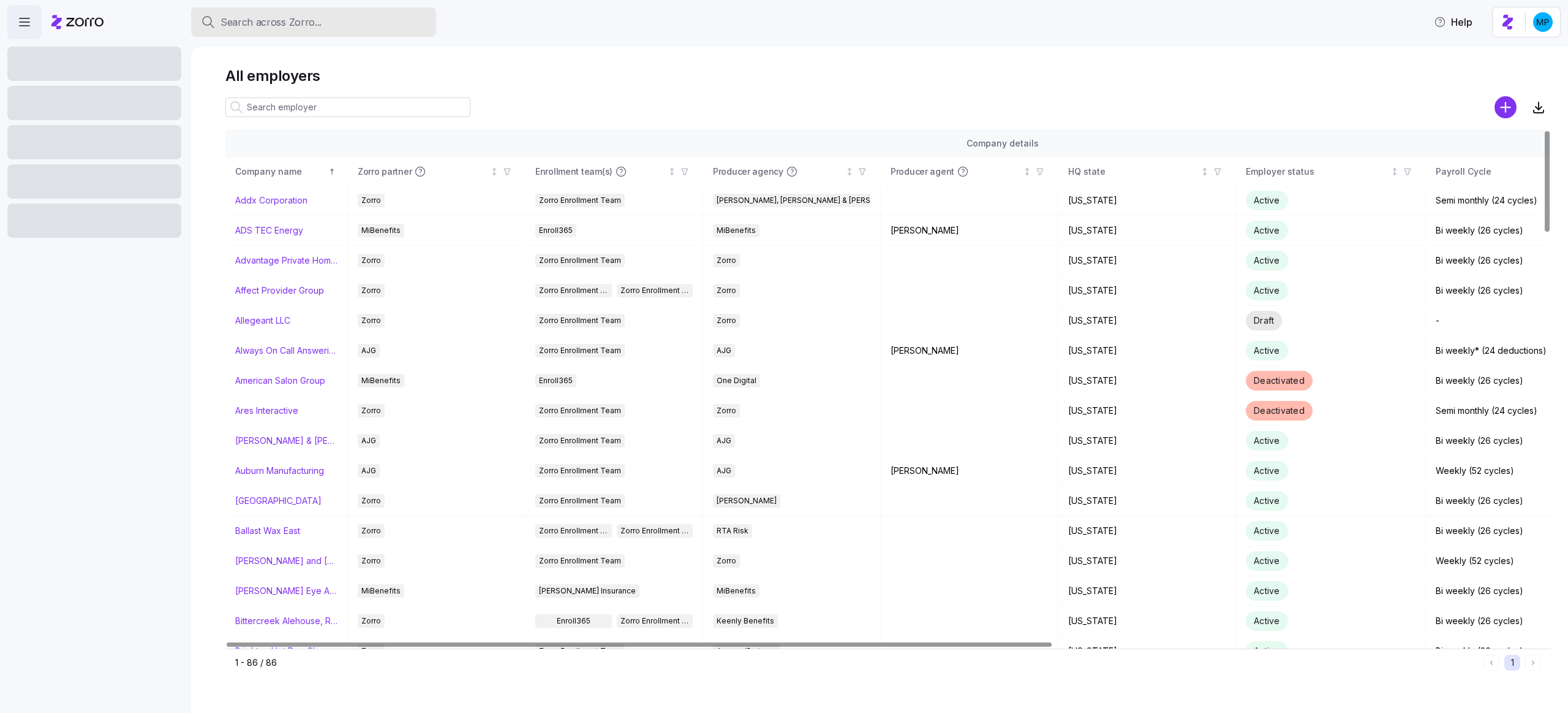
click at [313, 21] on span "Search across Zorro..." at bounding box center [271, 22] width 101 height 15
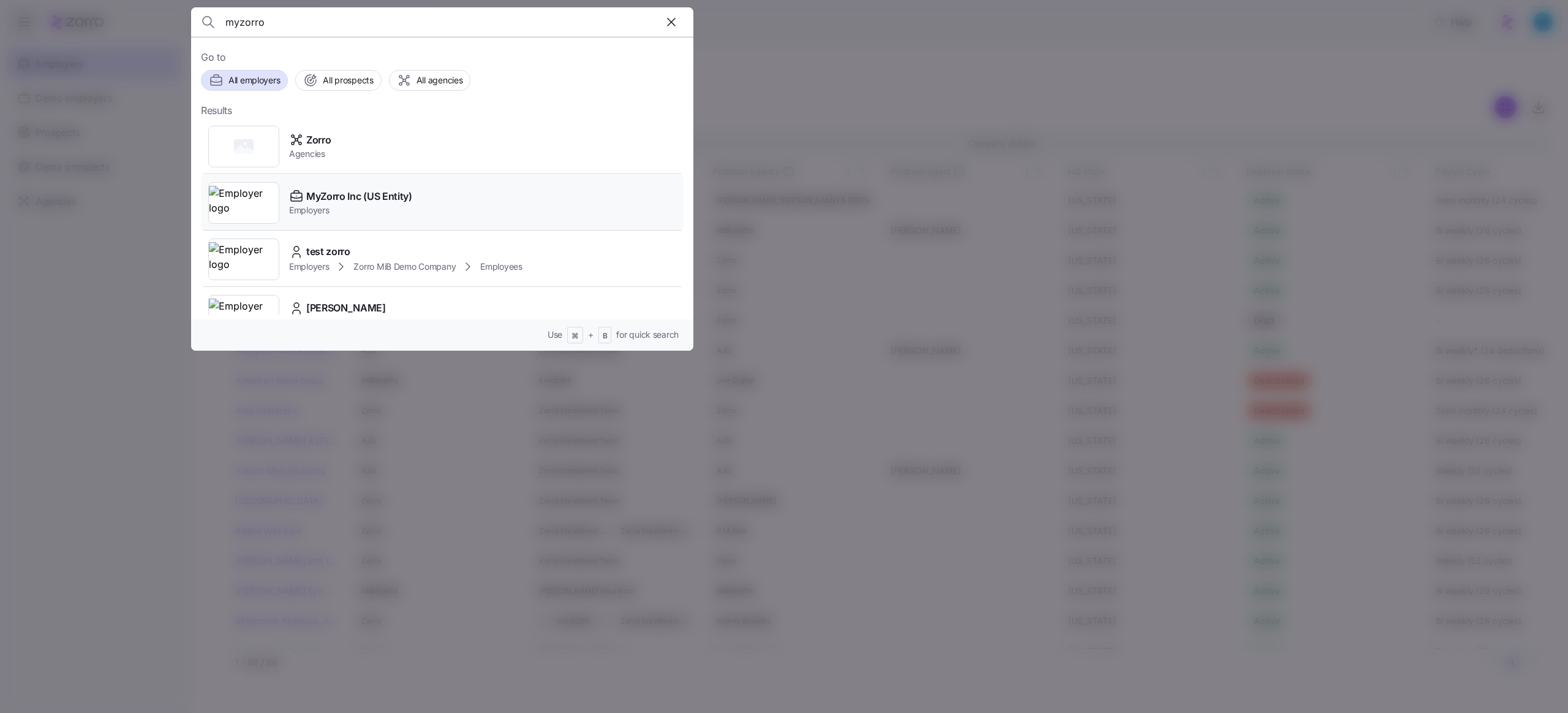
type input "myzorro"
click at [356, 193] on span "MyZorro Inc (US Entity)" at bounding box center [359, 196] width 106 height 15
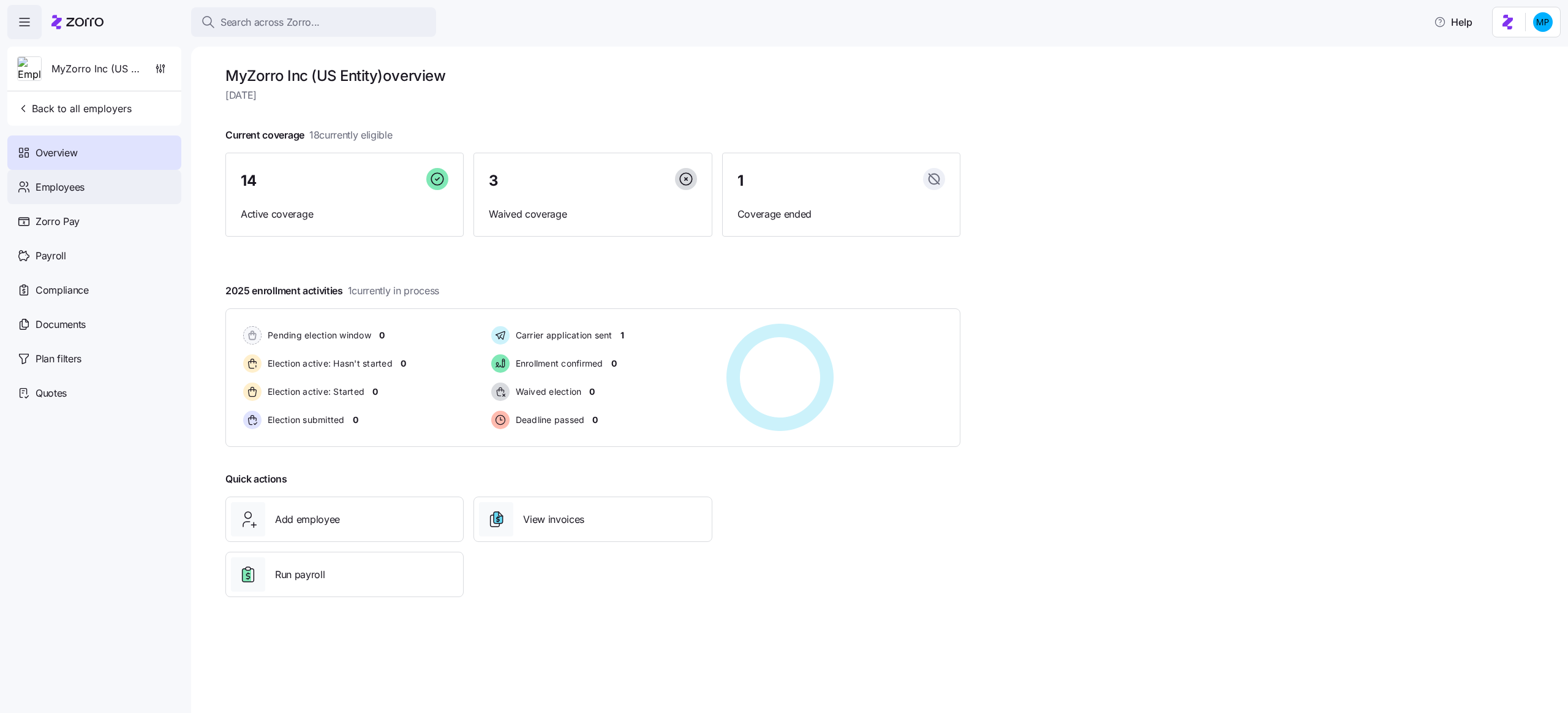
click at [114, 194] on div "Employees" at bounding box center [94, 186] width 174 height 35
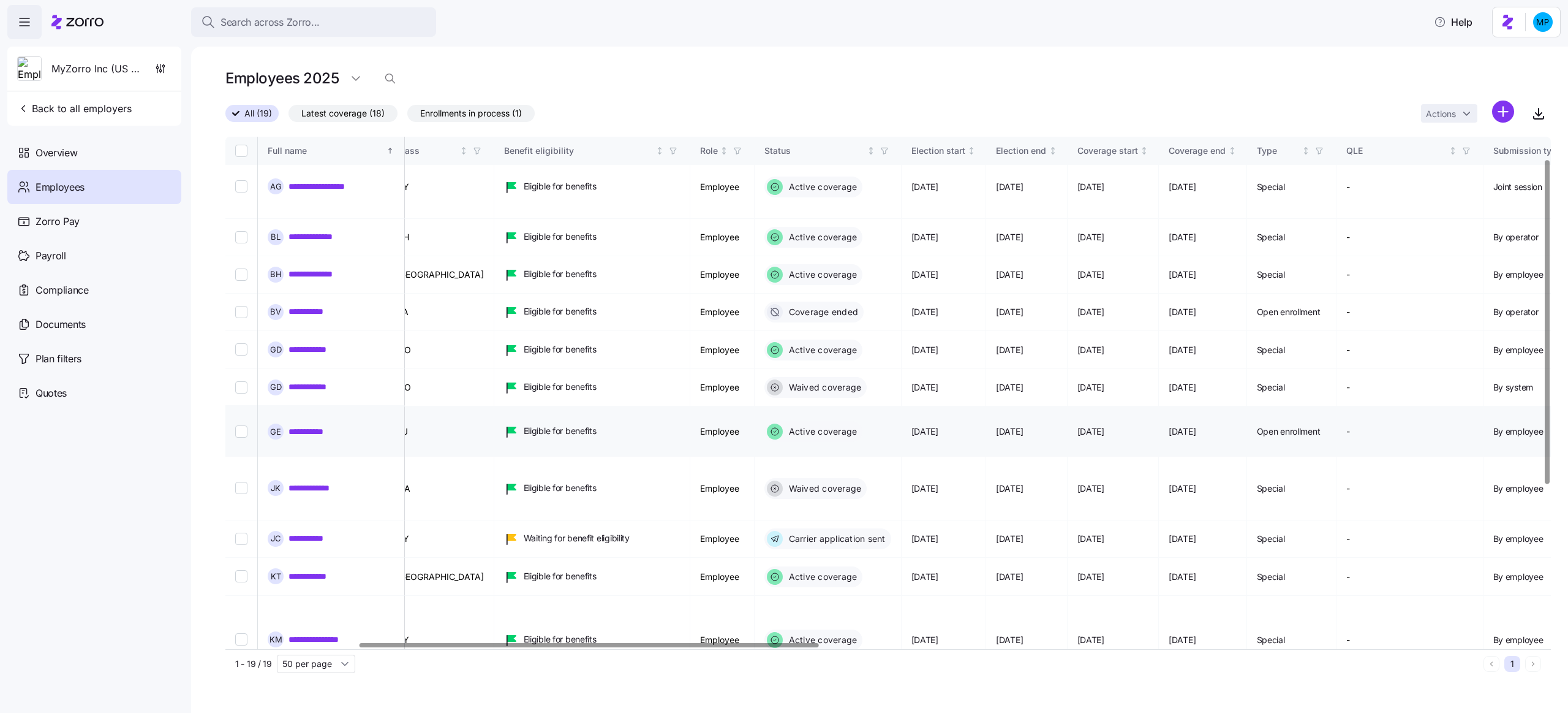
scroll to position [146, 383]
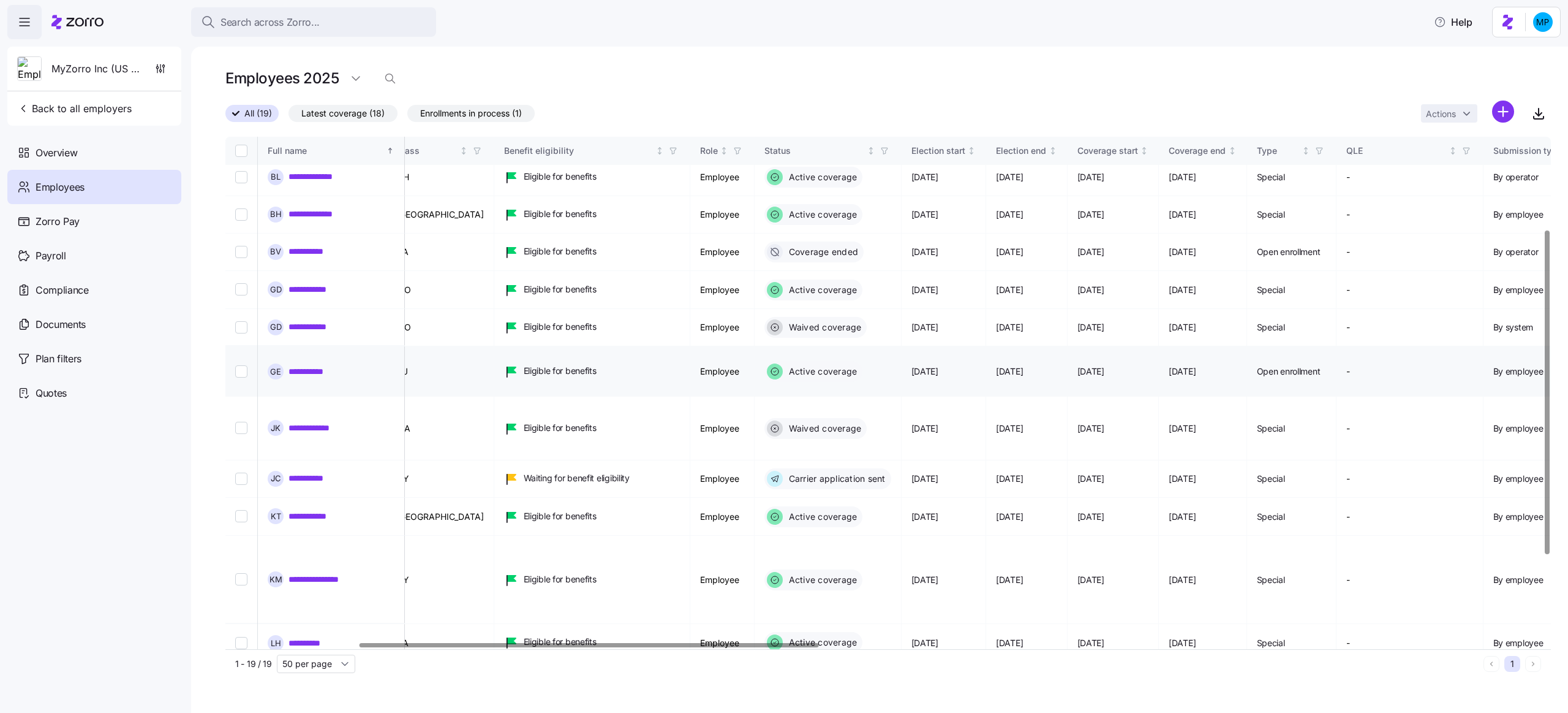
click at [315, 365] on link "**********" at bounding box center [312, 370] width 48 height 12
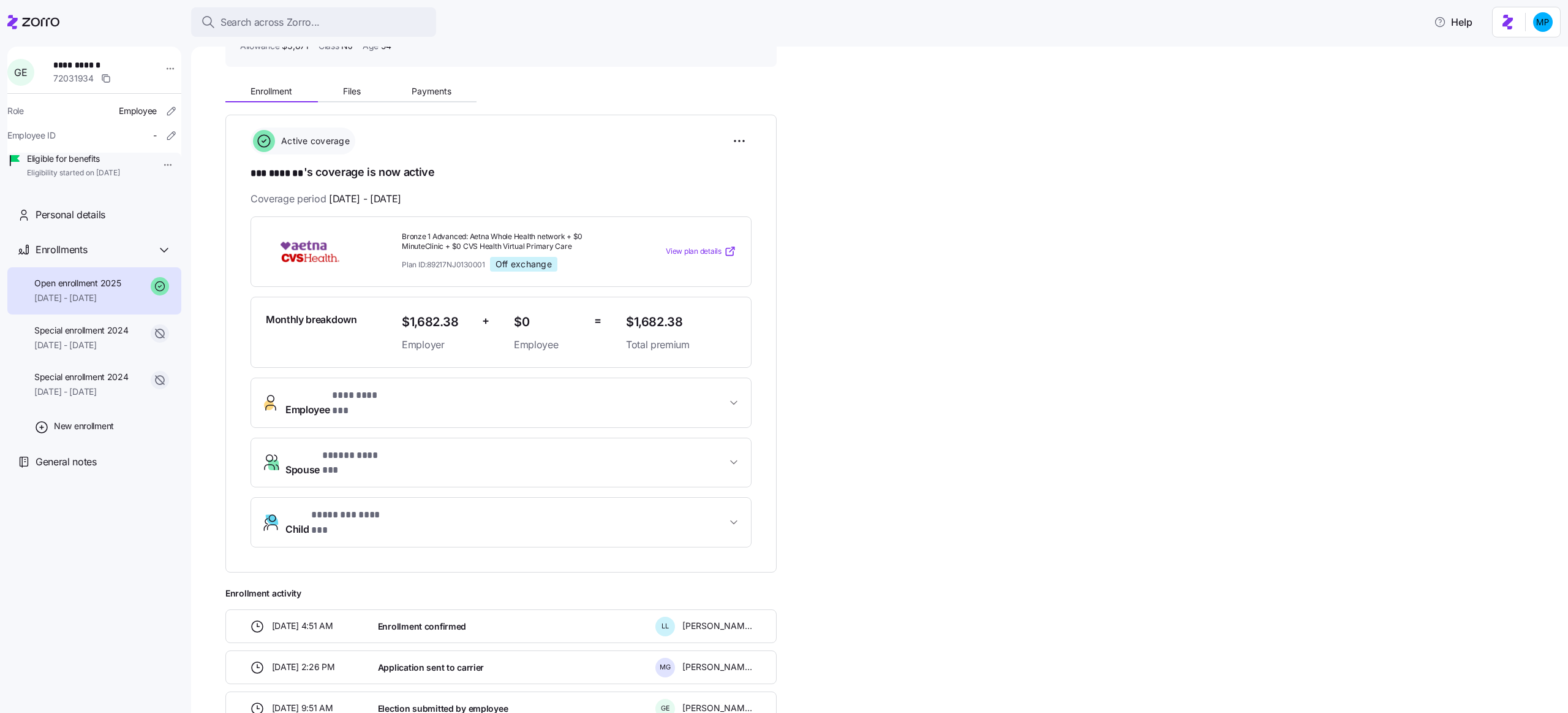
scroll to position [10, 0]
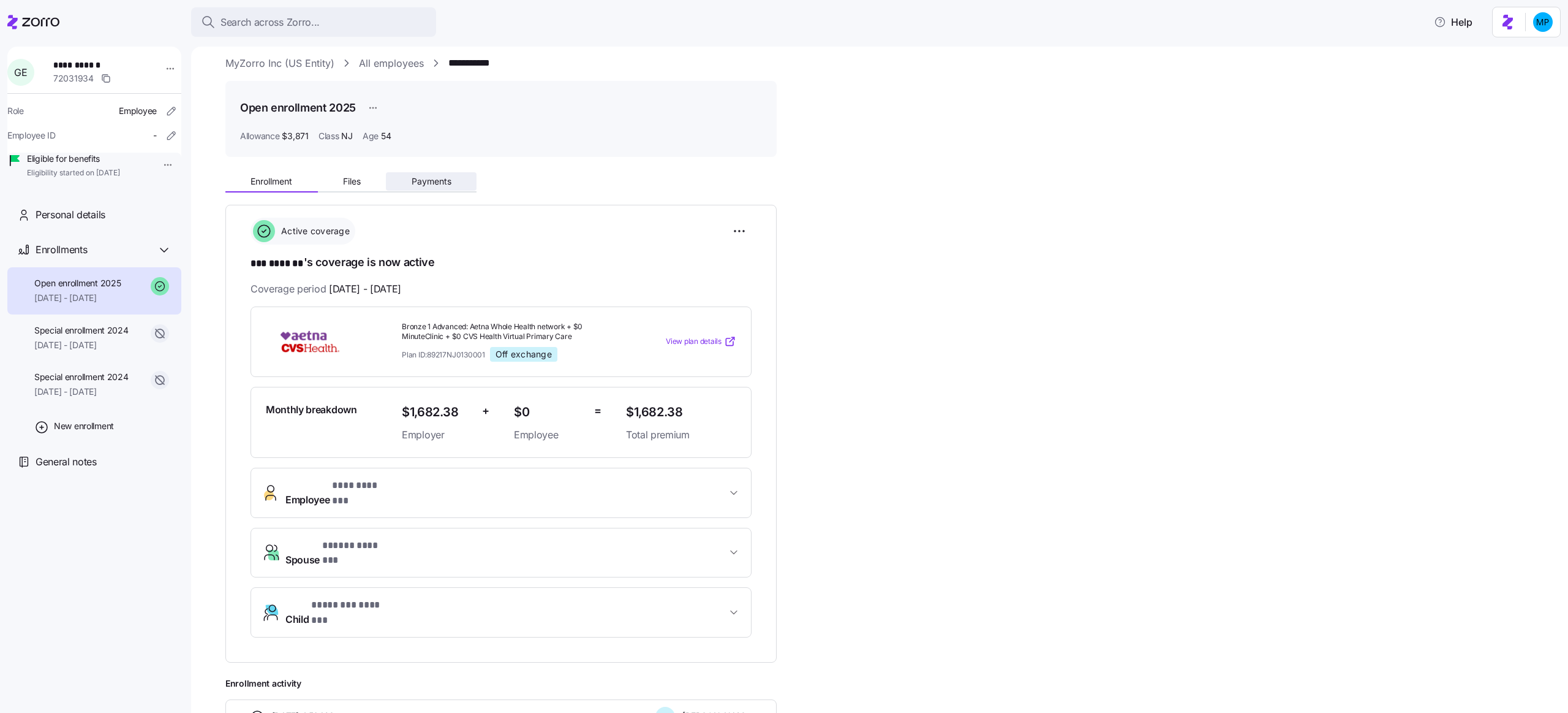
click at [432, 181] on span "Payments" at bounding box center [431, 181] width 40 height 9
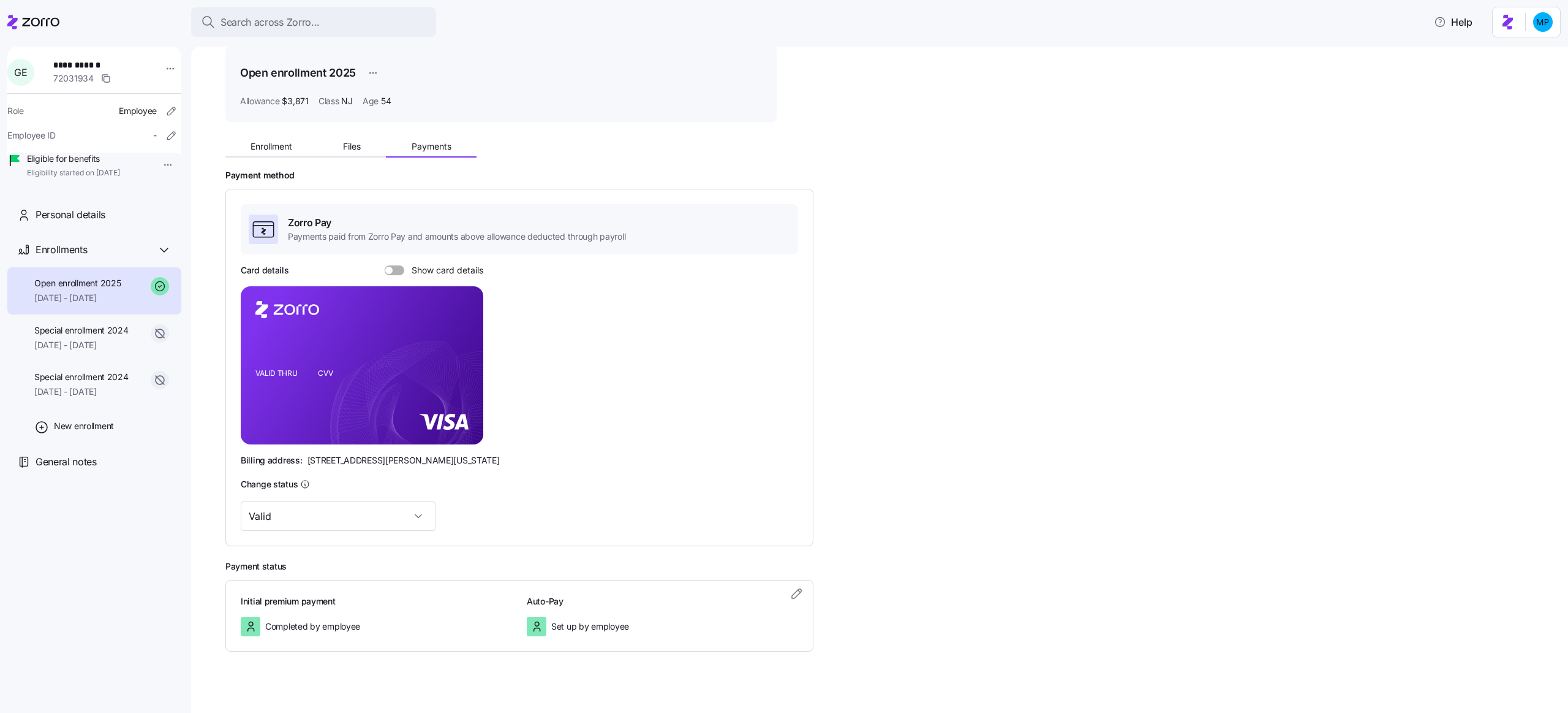
scroll to position [56, 0]
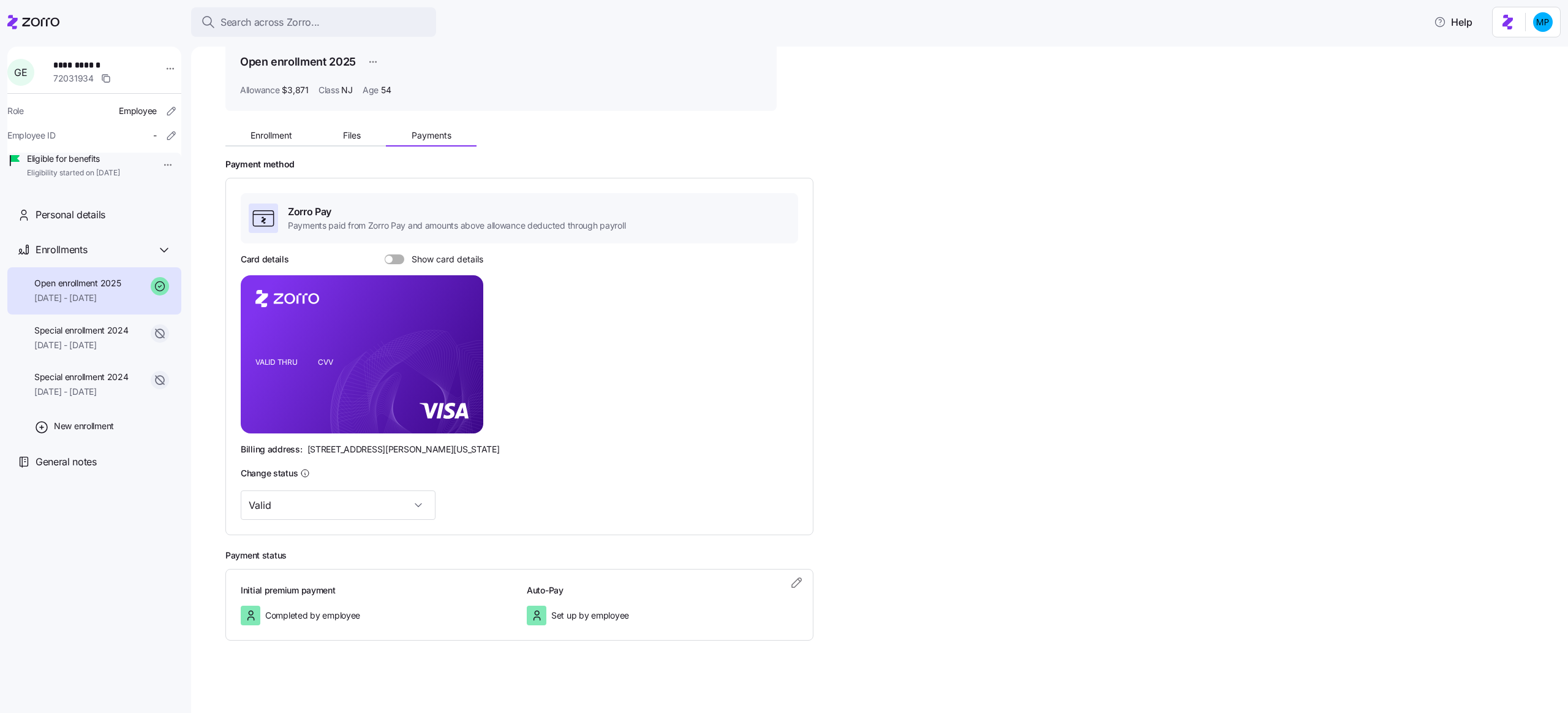
click at [841, 141] on div "Enrollment Files Payments Payment method Zorro Pay Payments paid from Zorro Pay…" at bounding box center [888, 381] width 1325 height 519
click at [585, 194] on div "Zorro Pay Payments paid from Zorro Pay and amounts above allowance deducted thr…" at bounding box center [520, 218] width 558 height 50
click at [421, 352] on rect at bounding box center [362, 354] width 243 height 158
click at [393, 256] on span at bounding box center [398, 259] width 12 height 10
click at [385, 254] on input "Show card details" at bounding box center [385, 254] width 0 height 0
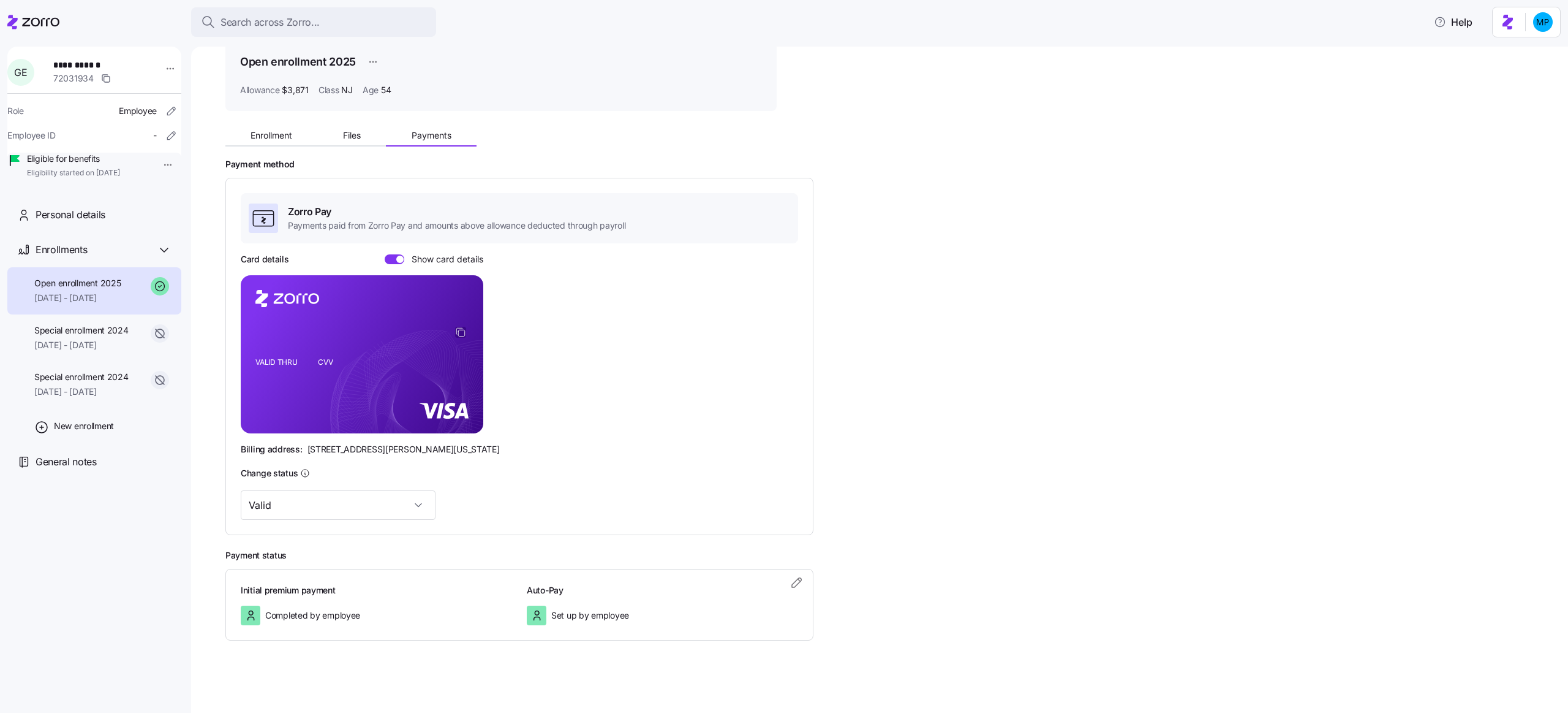
click at [463, 332] on icon "copy-to-clipboard" at bounding box center [461, 332] width 11 height 11
click at [398, 256] on span at bounding box center [400, 259] width 7 height 7
click at [385, 254] on input "Show card details" at bounding box center [385, 254] width 0 height 0
